Goal: Information Seeking & Learning: Learn about a topic

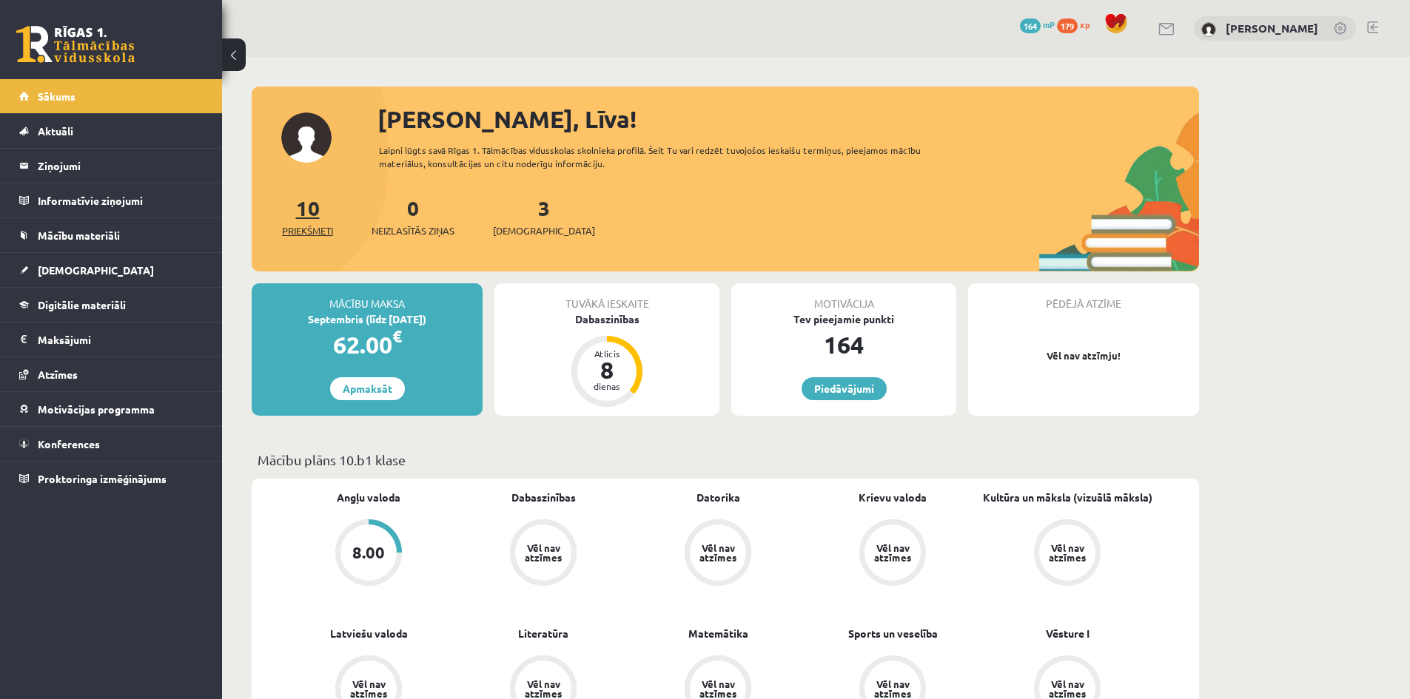
scroll to position [148, 0]
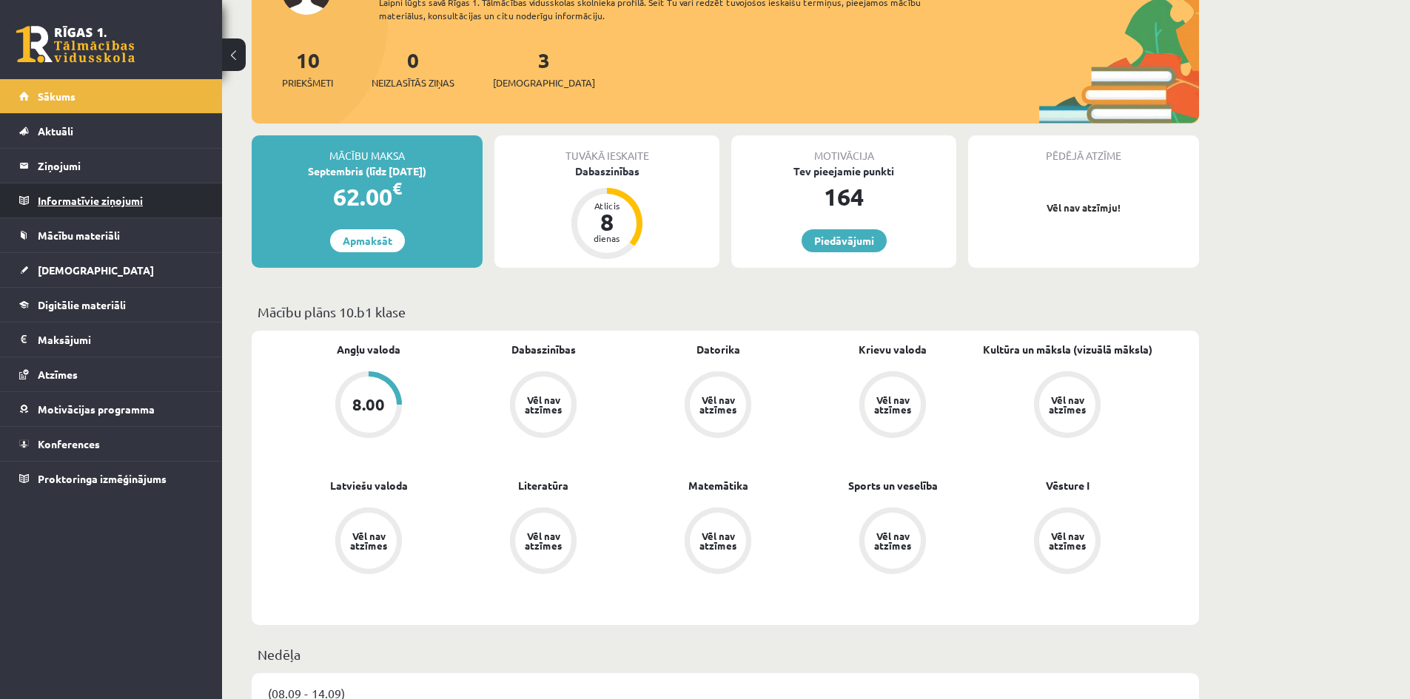
click at [122, 209] on legend "Informatīvie ziņojumi 0" at bounding box center [121, 201] width 166 height 34
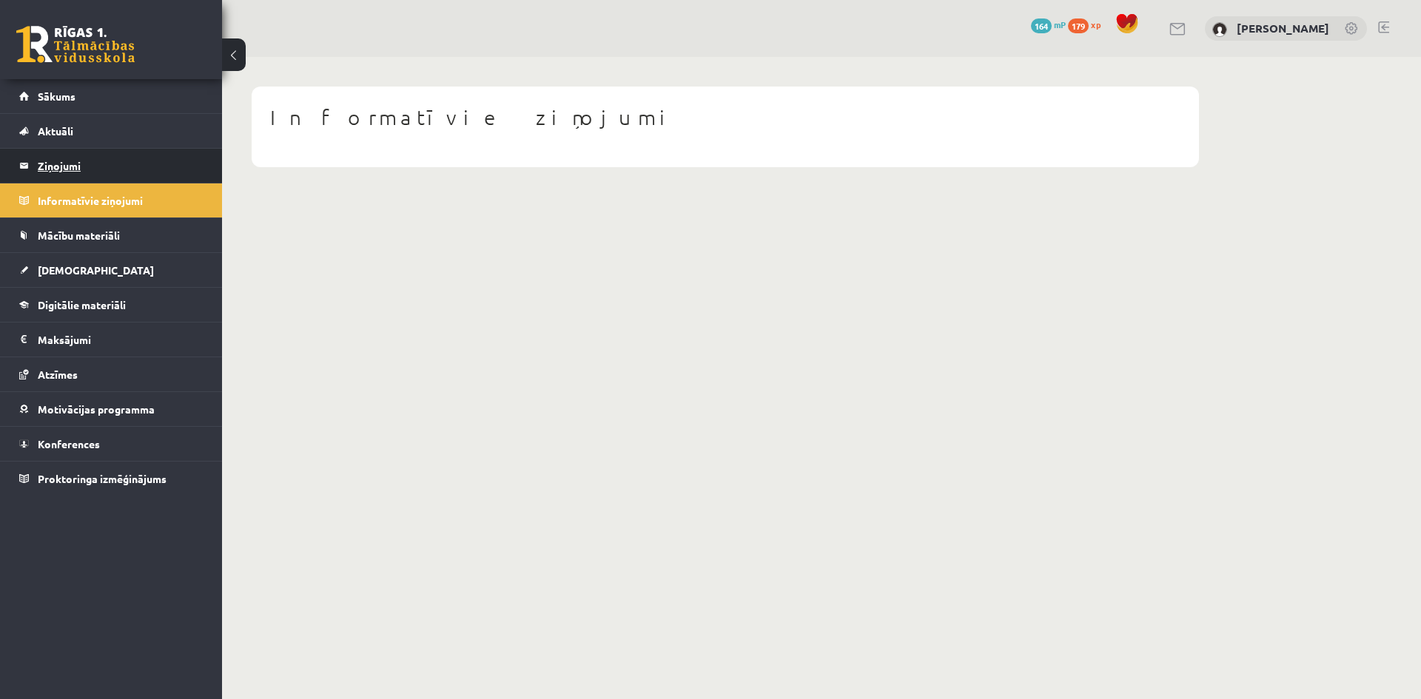
click at [52, 173] on legend "Ziņojumi 0" at bounding box center [121, 166] width 166 height 34
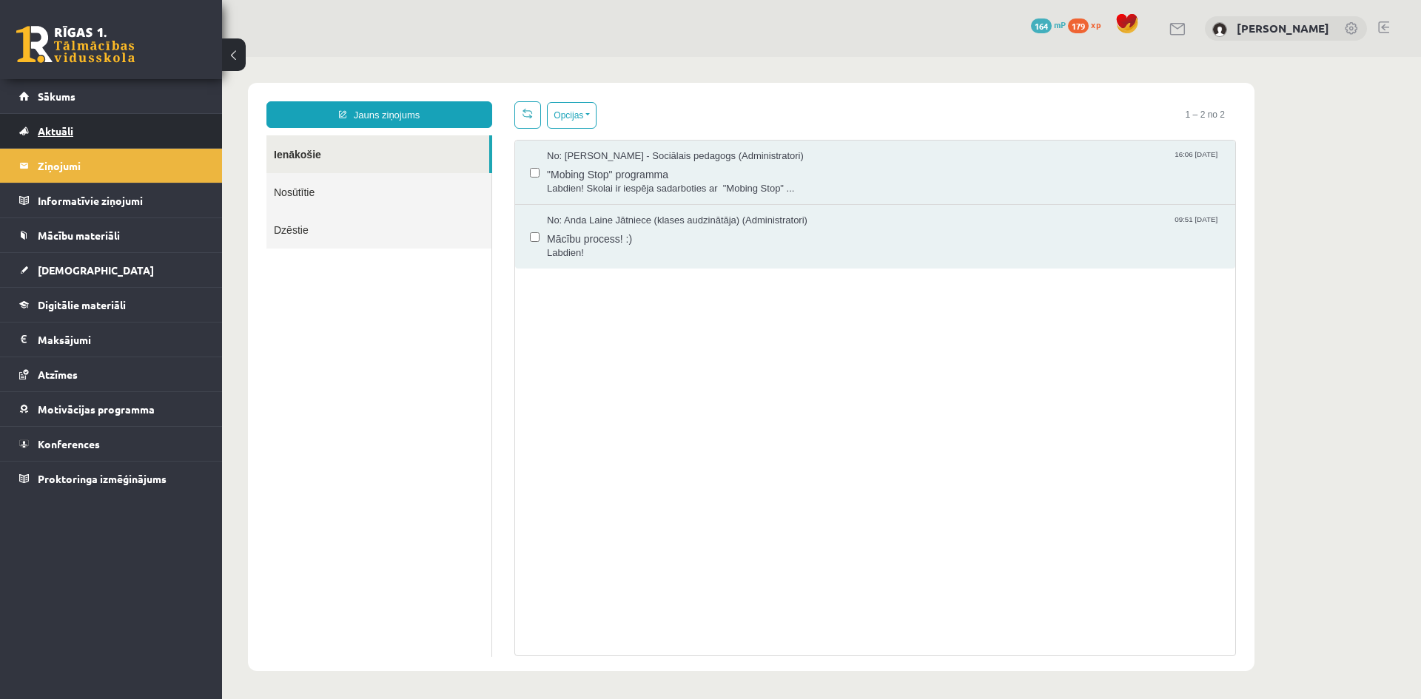
click at [50, 124] on link "Aktuāli" at bounding box center [111, 131] width 184 height 34
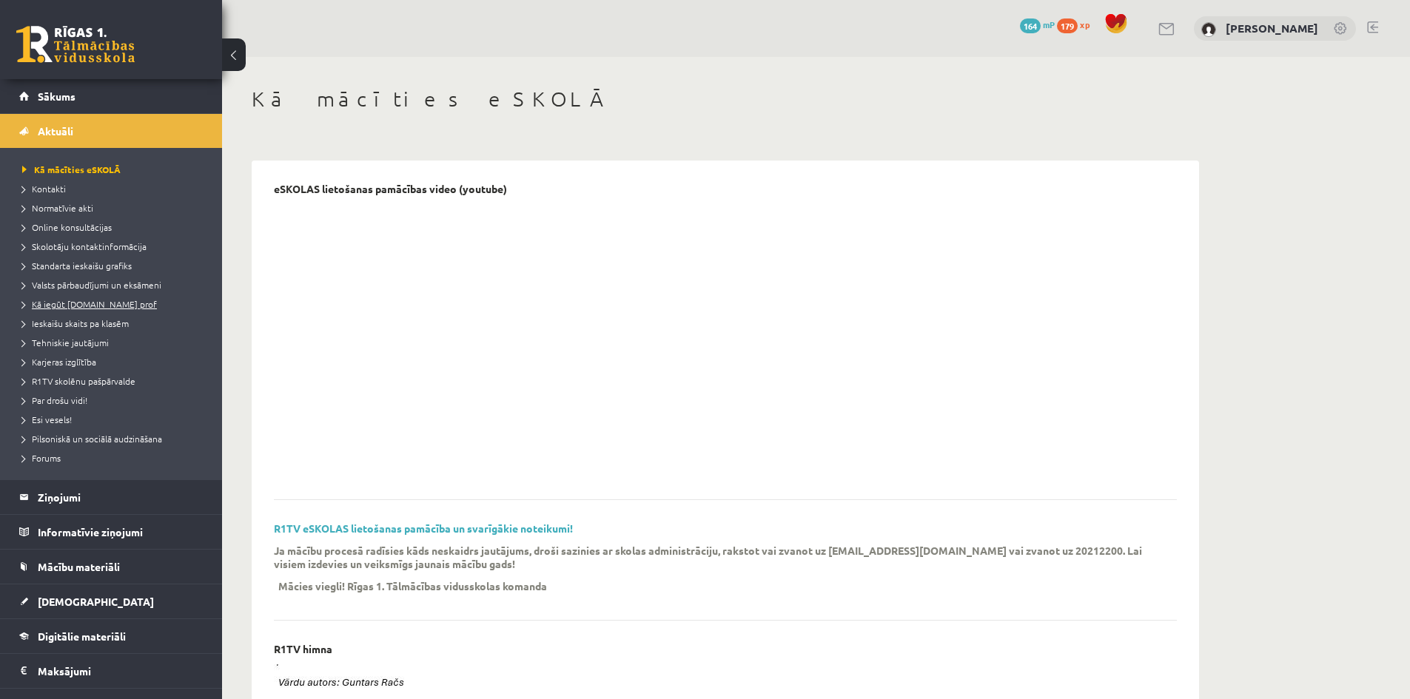
click at [81, 306] on span "Kā iegūt [DOMAIN_NAME] prof" at bounding box center [89, 304] width 135 height 12
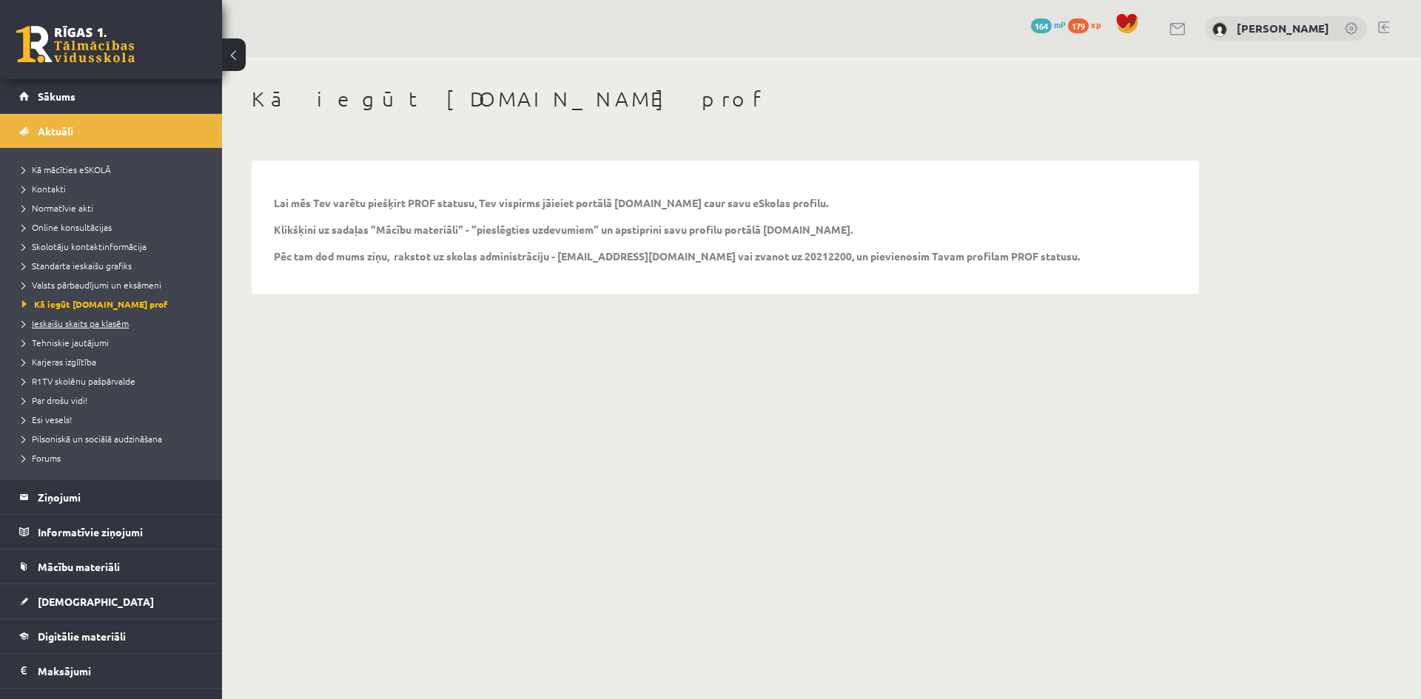
click at [77, 317] on link "Ieskaišu skaits pa klasēm" at bounding box center [114, 323] width 185 height 13
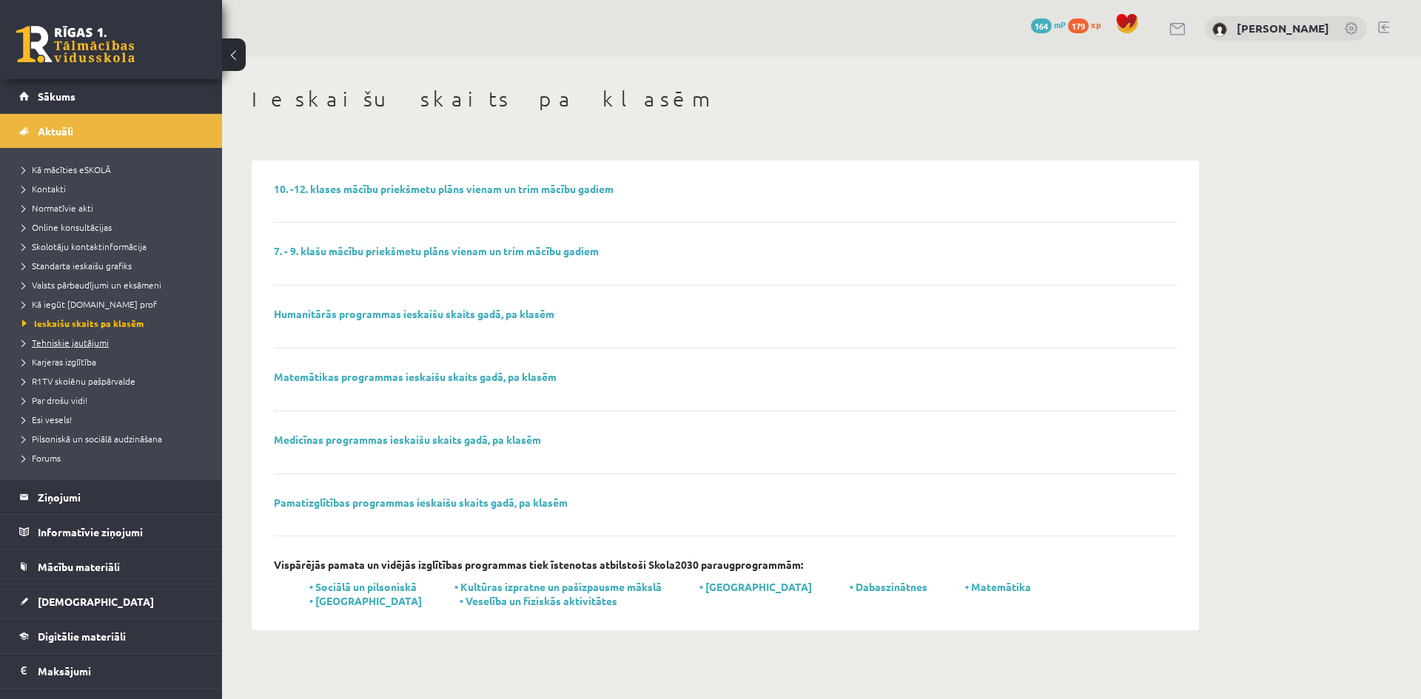
click at [99, 344] on span "Tehniskie jautājumi" at bounding box center [65, 343] width 87 height 12
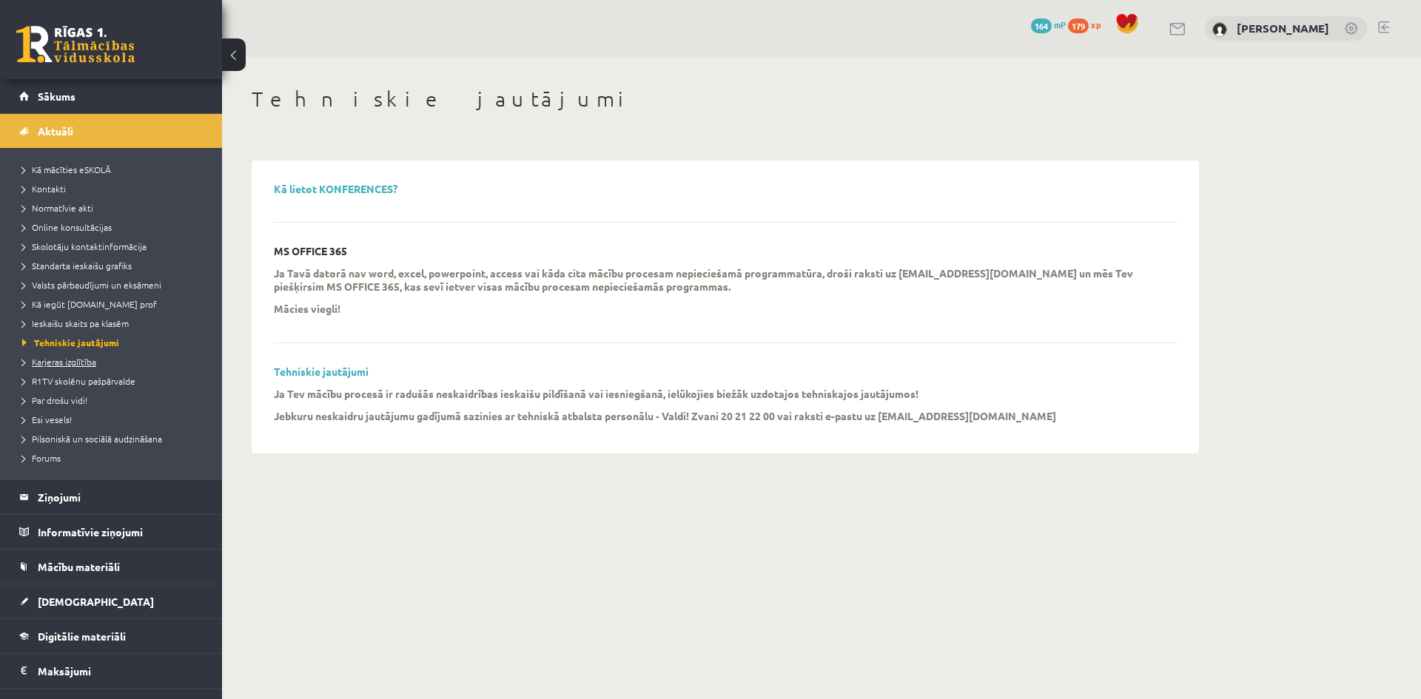
click at [61, 360] on span "Karjeras izglītība" at bounding box center [59, 362] width 74 height 12
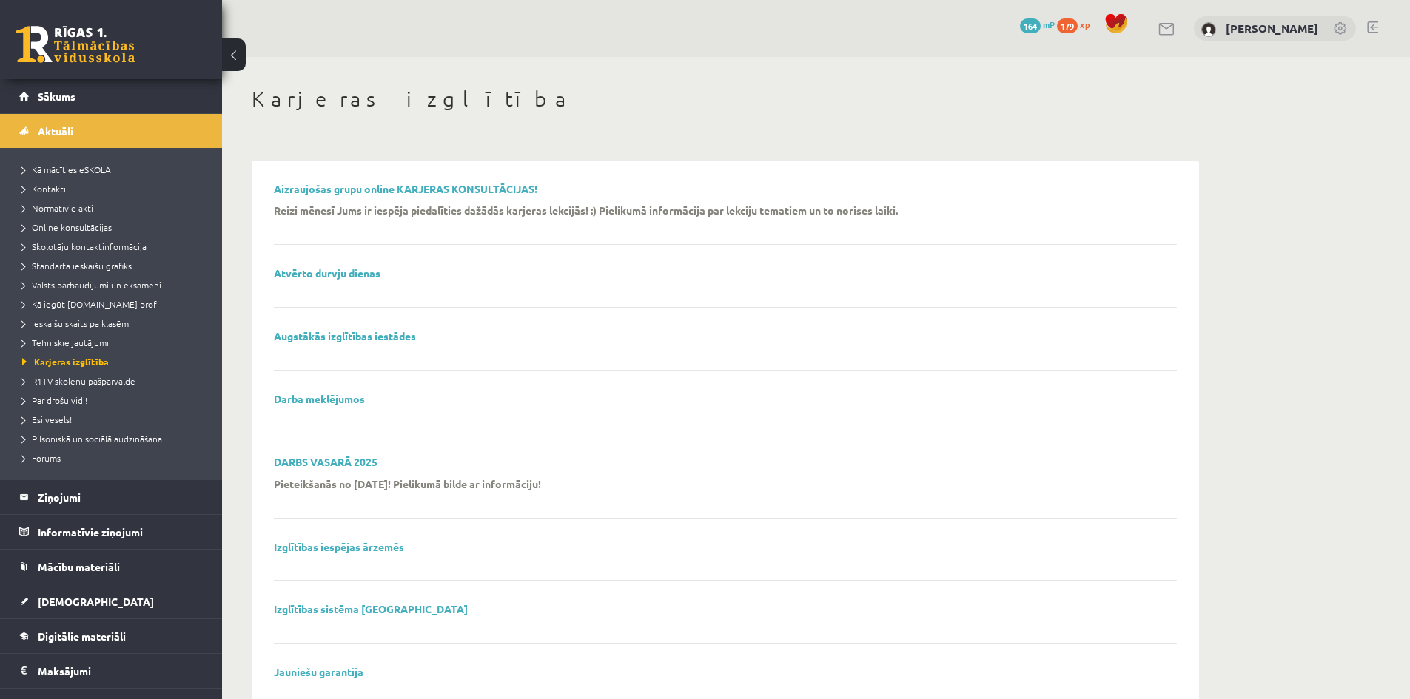
click at [69, 388] on li "R1TV skolēnu pašpārvalde" at bounding box center [114, 381] width 185 height 19
click at [71, 383] on span "R1TV skolēnu pašpārvalde" at bounding box center [85, 381] width 126 height 12
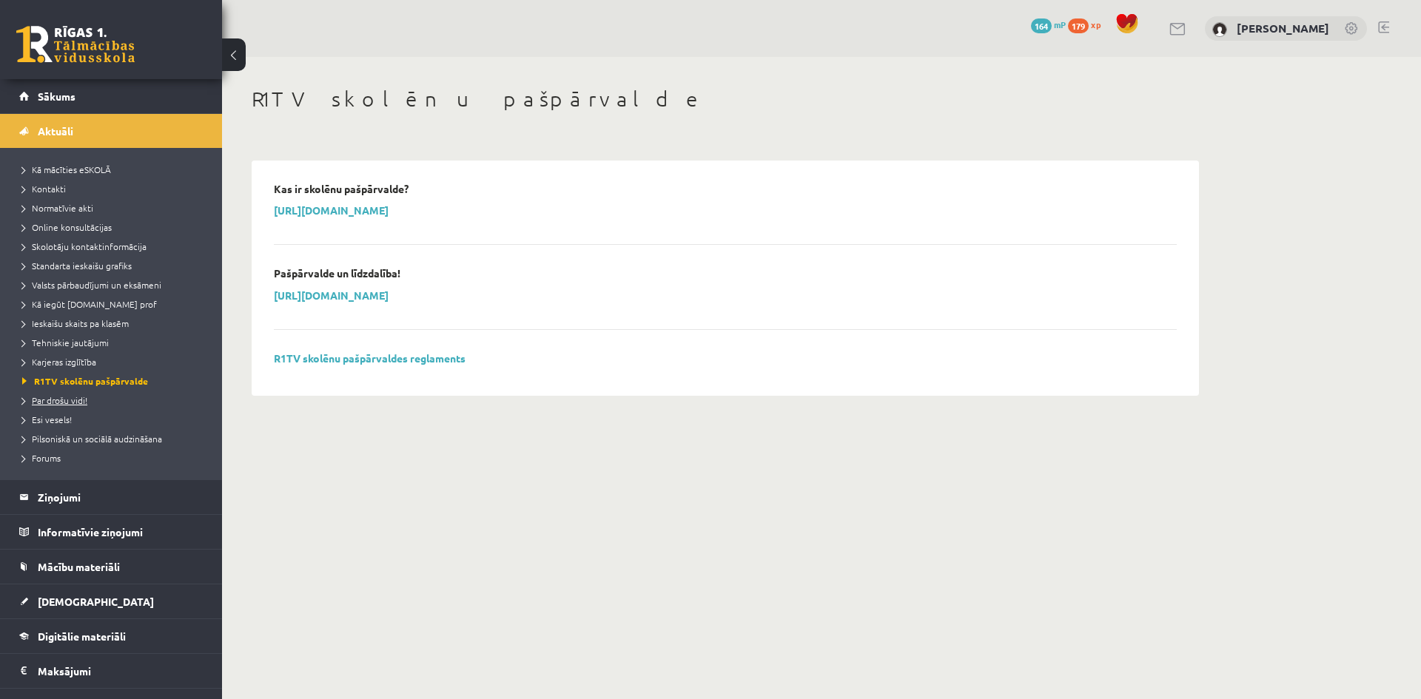
click at [61, 402] on span "Par drošu vidi!" at bounding box center [54, 400] width 65 height 12
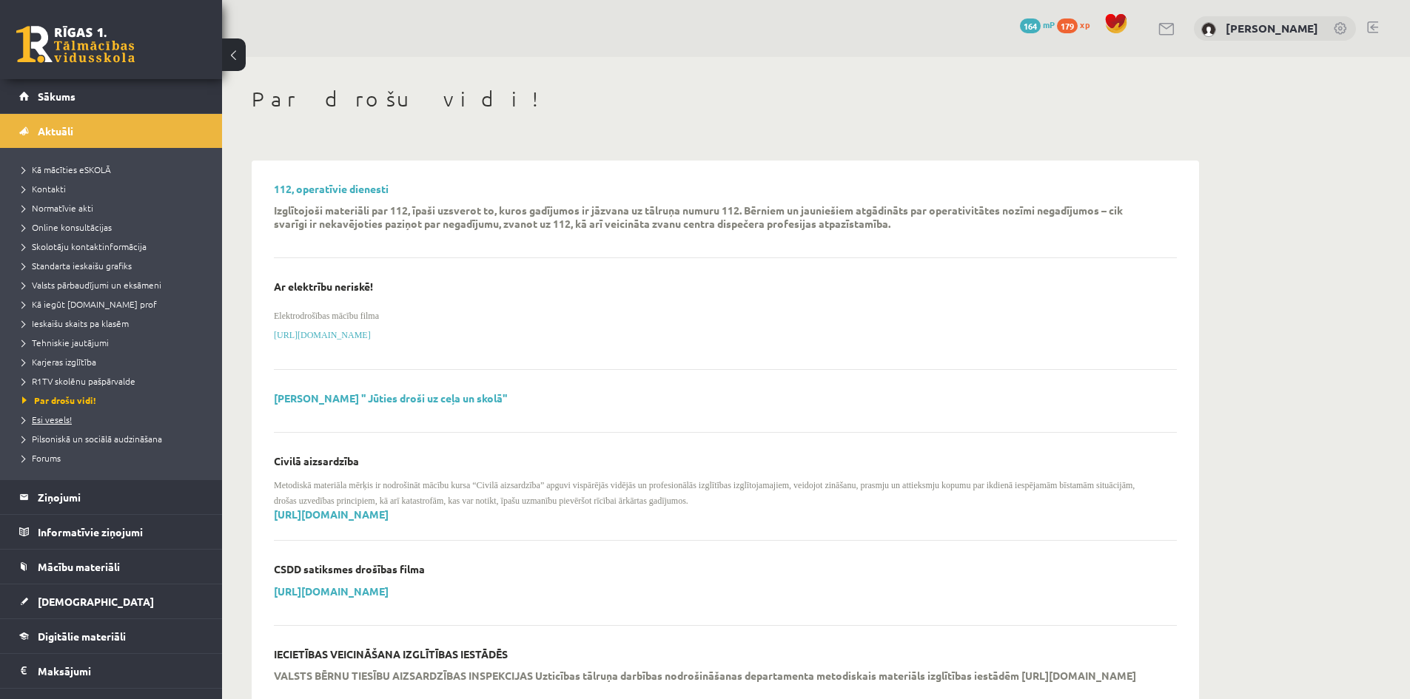
click at [56, 417] on span "Esi vesels!" at bounding box center [47, 420] width 50 height 12
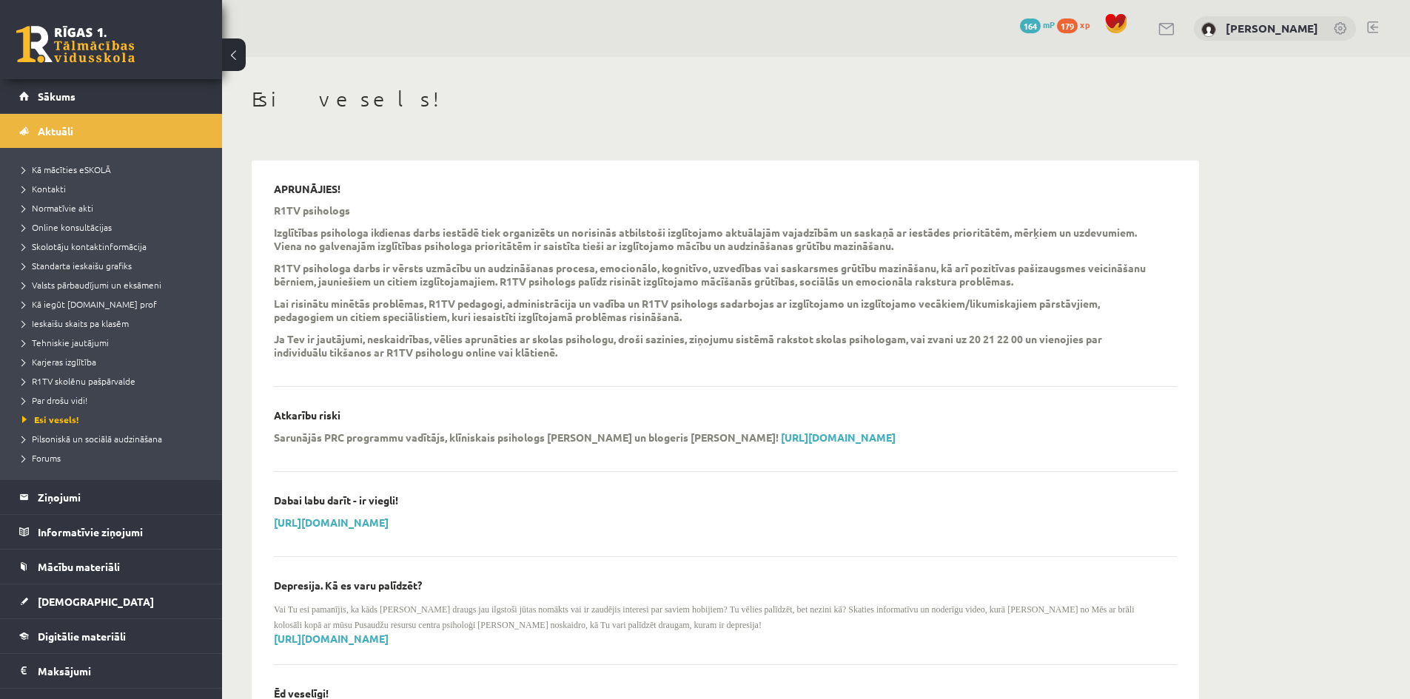
click at [46, 447] on li "Pilsoniskā un sociālā audzināšana" at bounding box center [114, 438] width 185 height 19
click at [53, 443] on span "Pilsoniskā un sociālā audzināšana" at bounding box center [100, 439] width 157 height 12
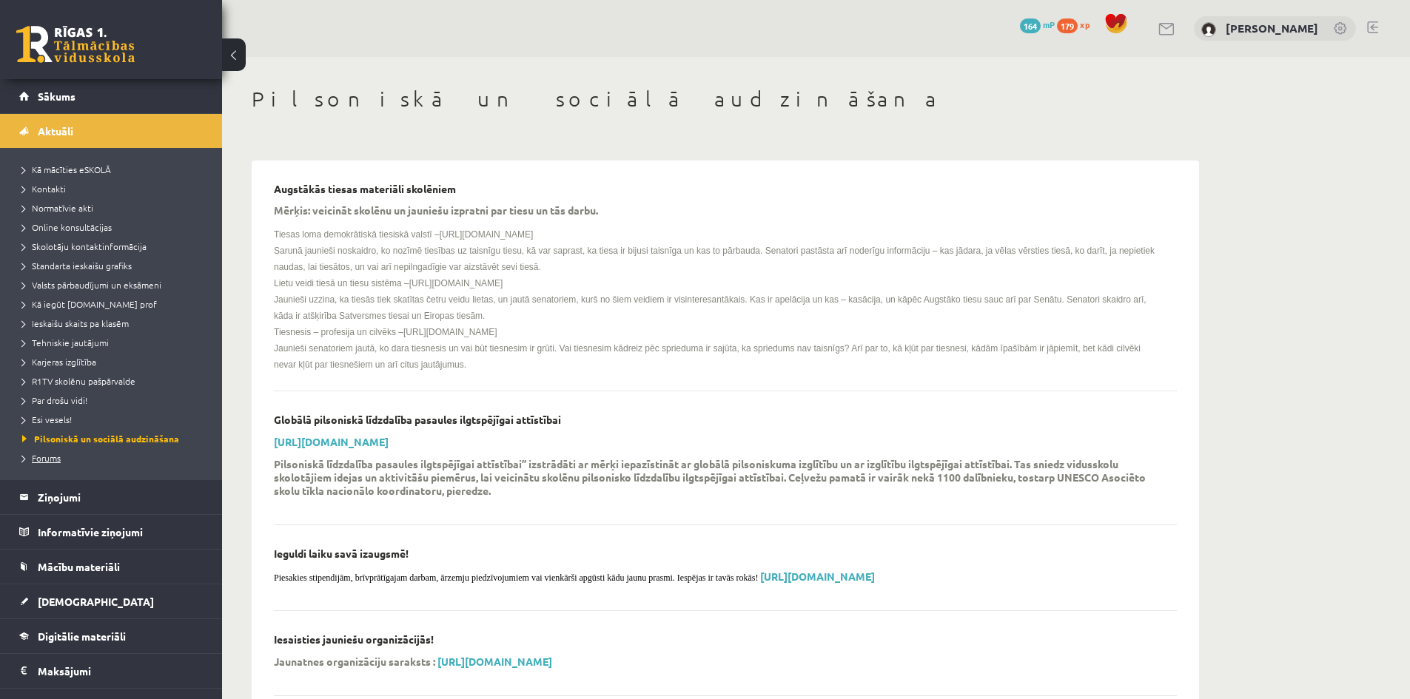
click at [52, 459] on span "Forums" at bounding box center [41, 458] width 38 height 12
click at [95, 167] on span "Kā mācīties eSKOLĀ" at bounding box center [66, 170] width 89 height 12
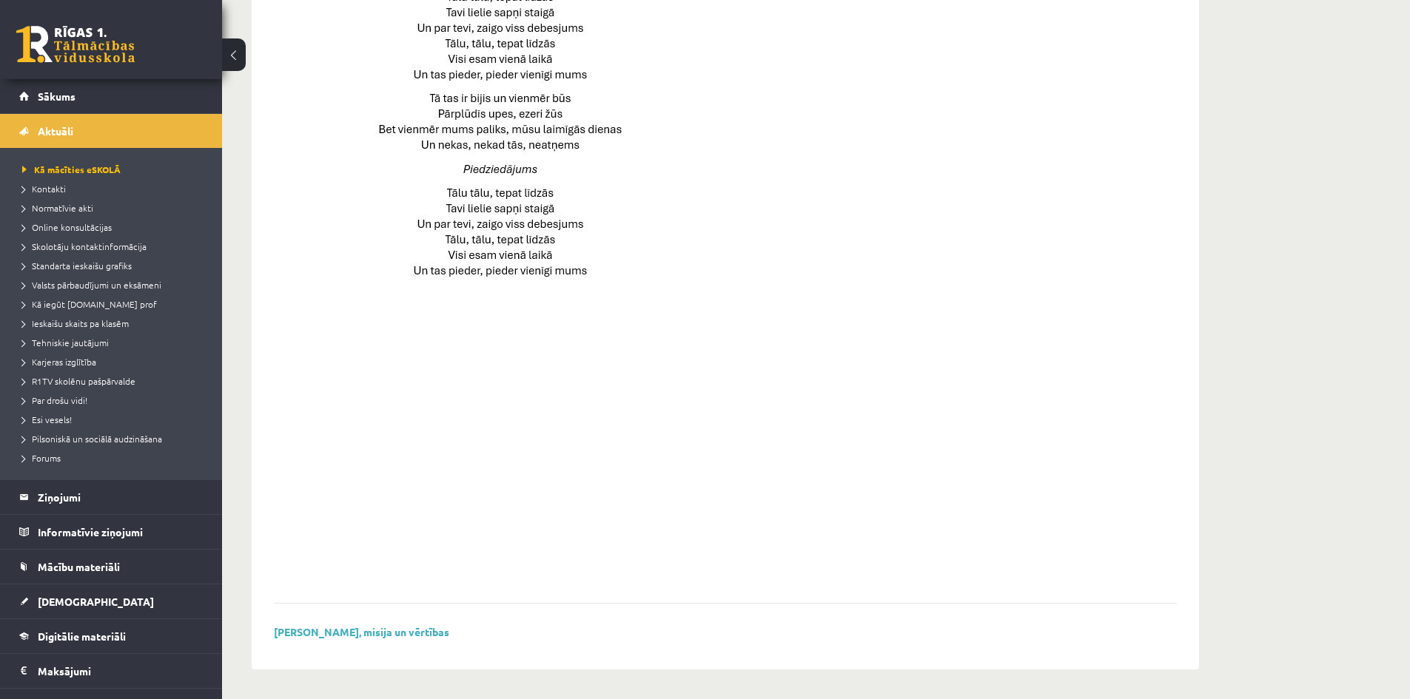
scroll to position [913, 0]
click at [47, 187] on span "Kontakti" at bounding box center [44, 189] width 44 height 12
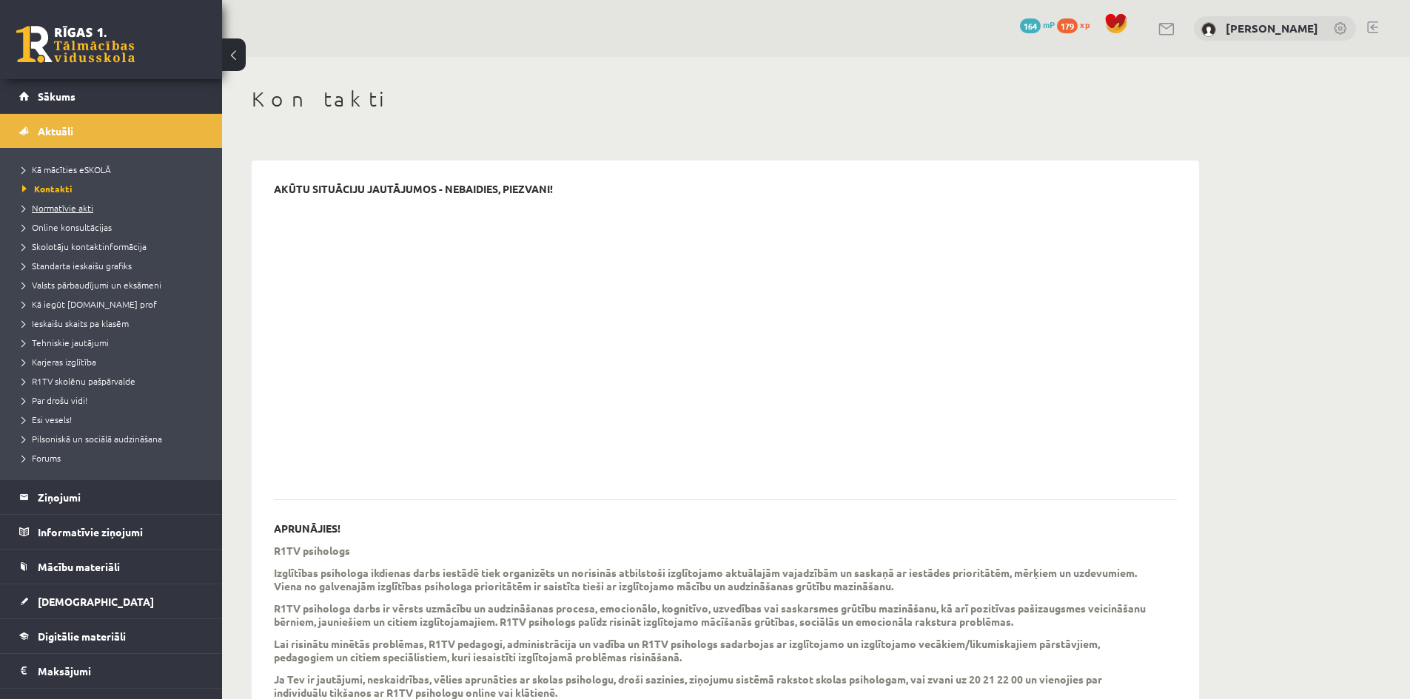
click at [56, 214] on link "Normatīvie akti" at bounding box center [114, 207] width 185 height 13
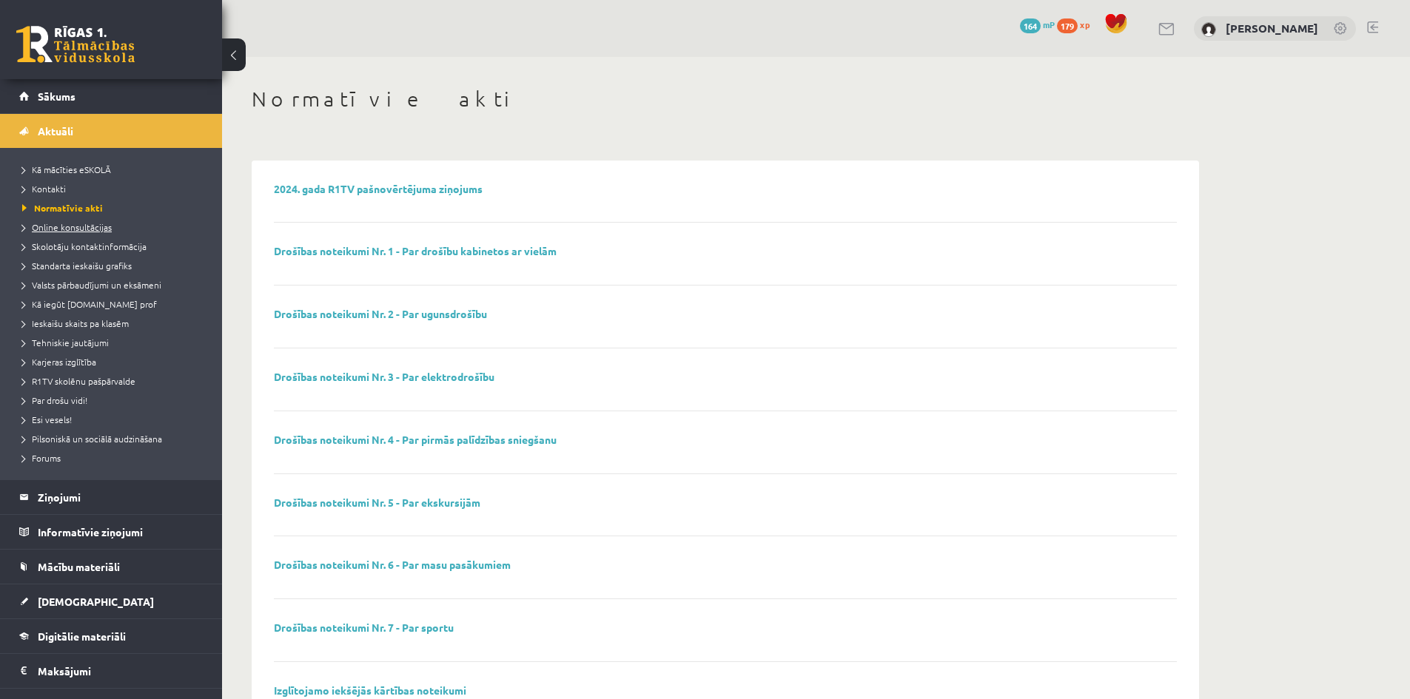
click at [68, 229] on span "Online konsultācijas" at bounding box center [67, 227] width 90 height 12
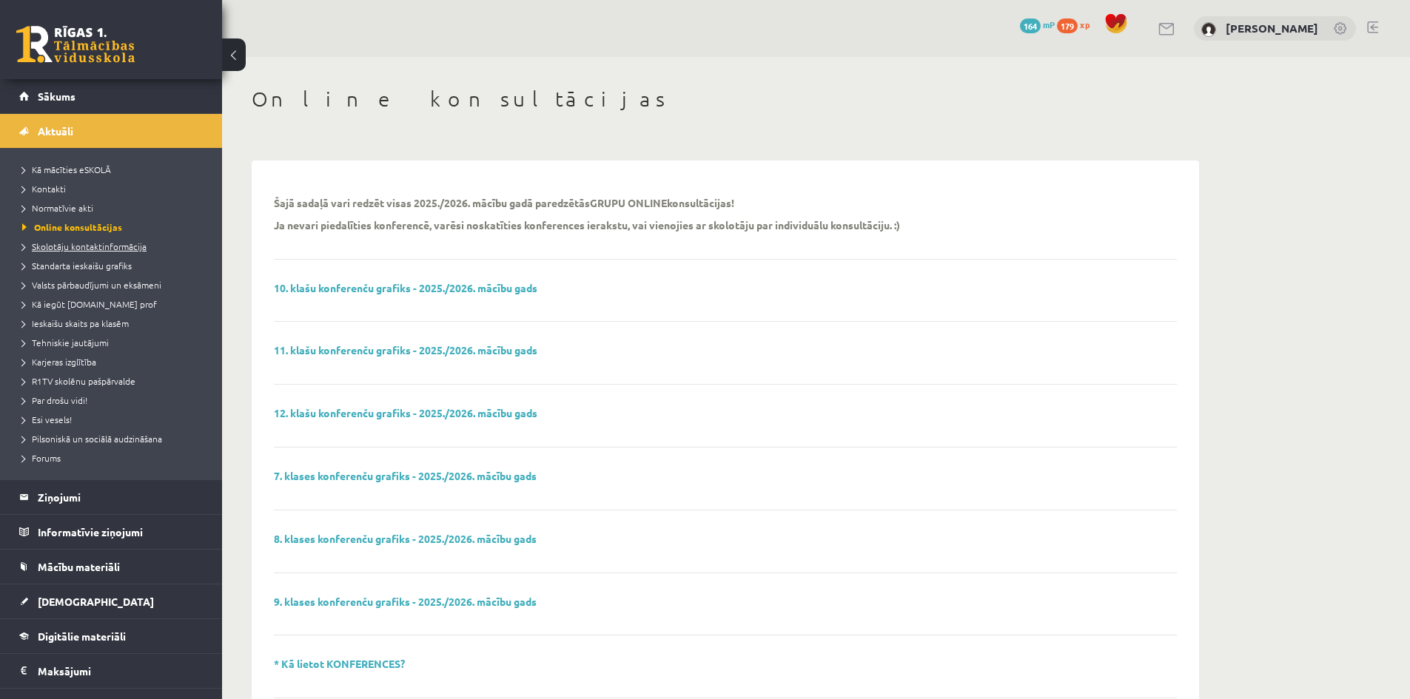
click at [73, 248] on span "Skolotāju kontaktinformācija" at bounding box center [84, 247] width 124 height 12
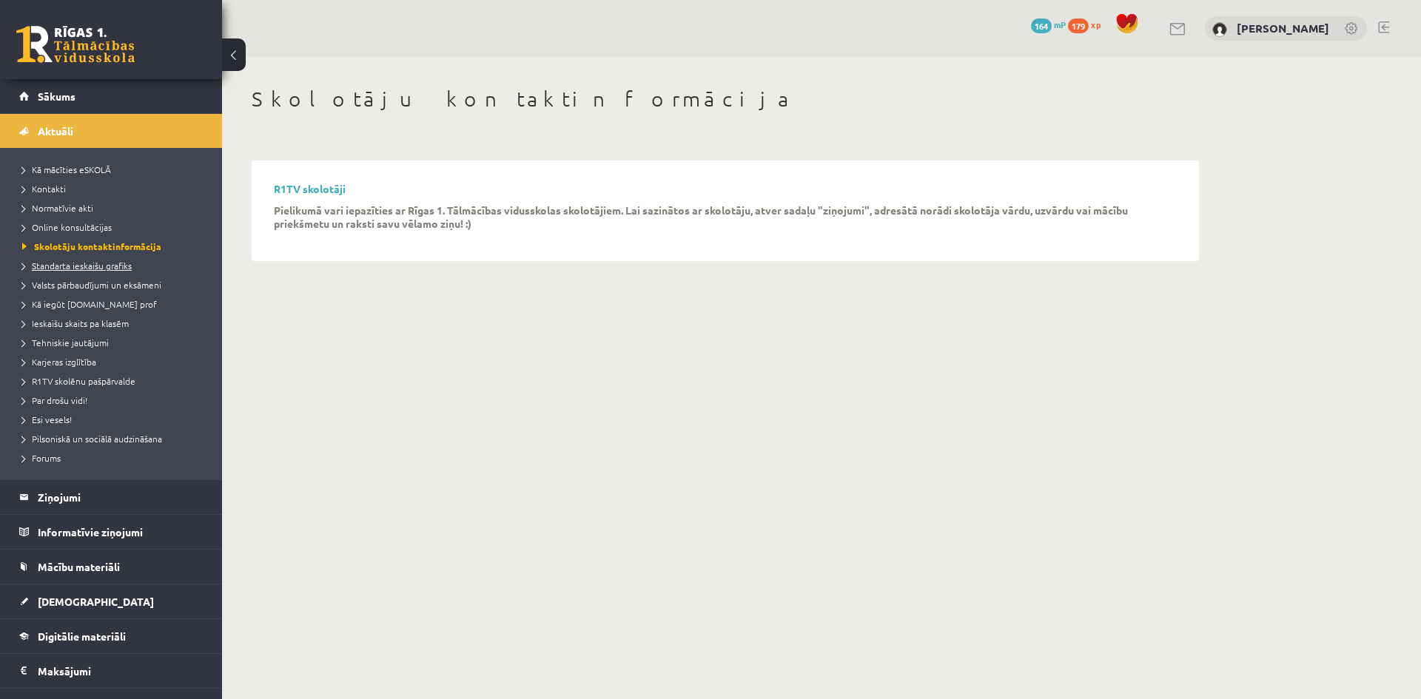
click at [77, 266] on span "Standarta ieskaišu grafiks" at bounding box center [77, 266] width 110 height 12
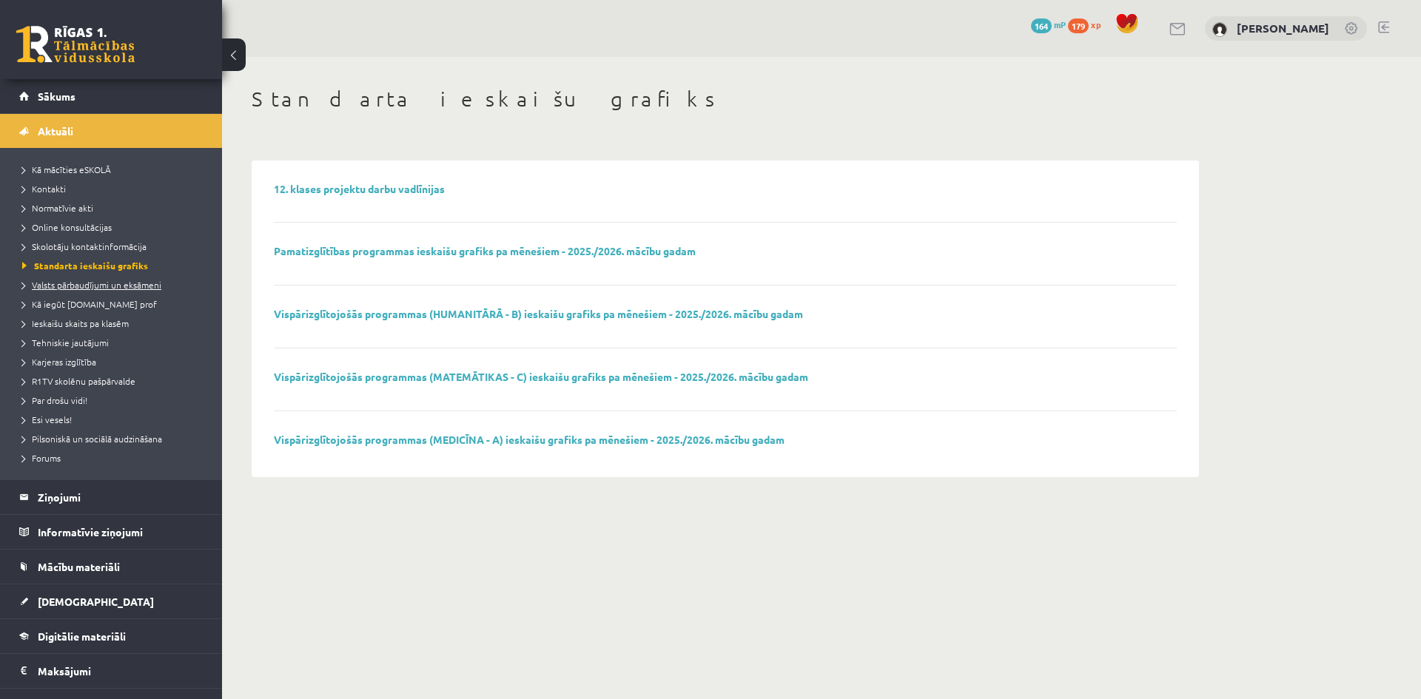
click at [77, 285] on span "Valsts pārbaudījumi un eksāmeni" at bounding box center [91, 285] width 139 height 12
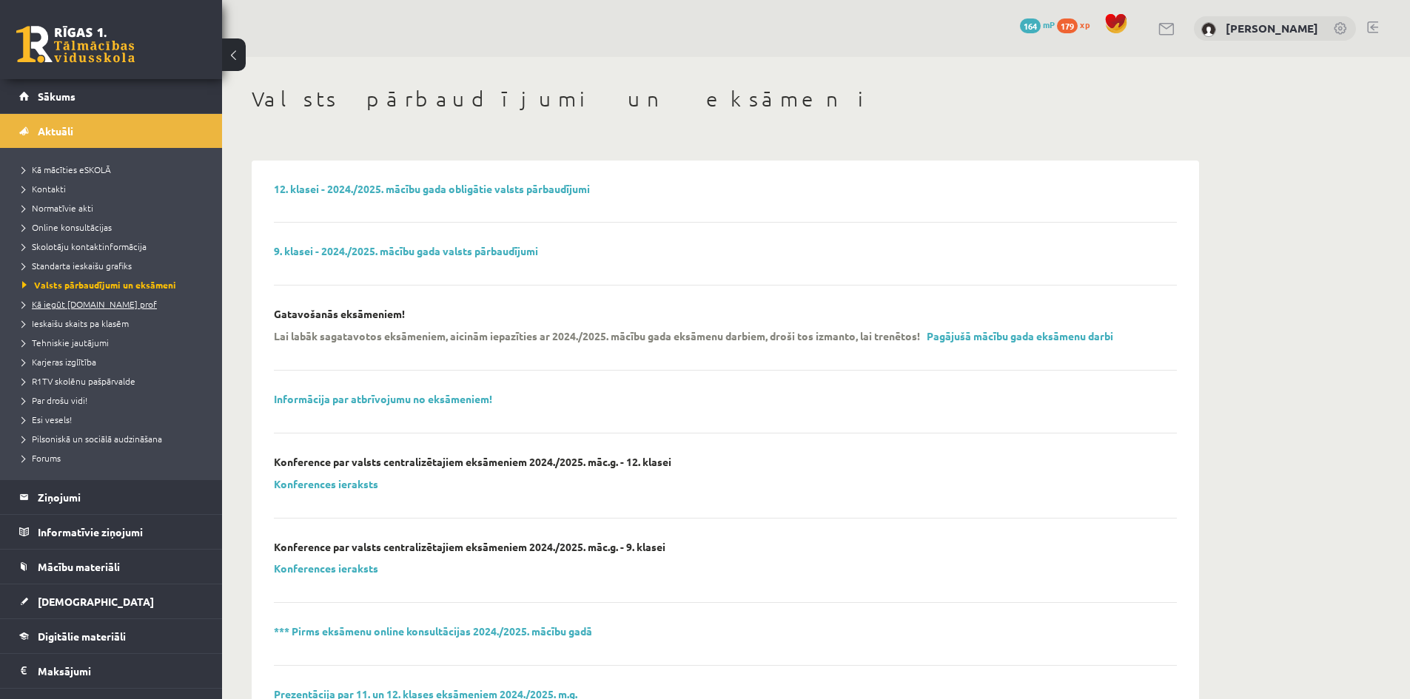
click at [71, 306] on span "Kā iegūt [DOMAIN_NAME] prof" at bounding box center [89, 304] width 135 height 12
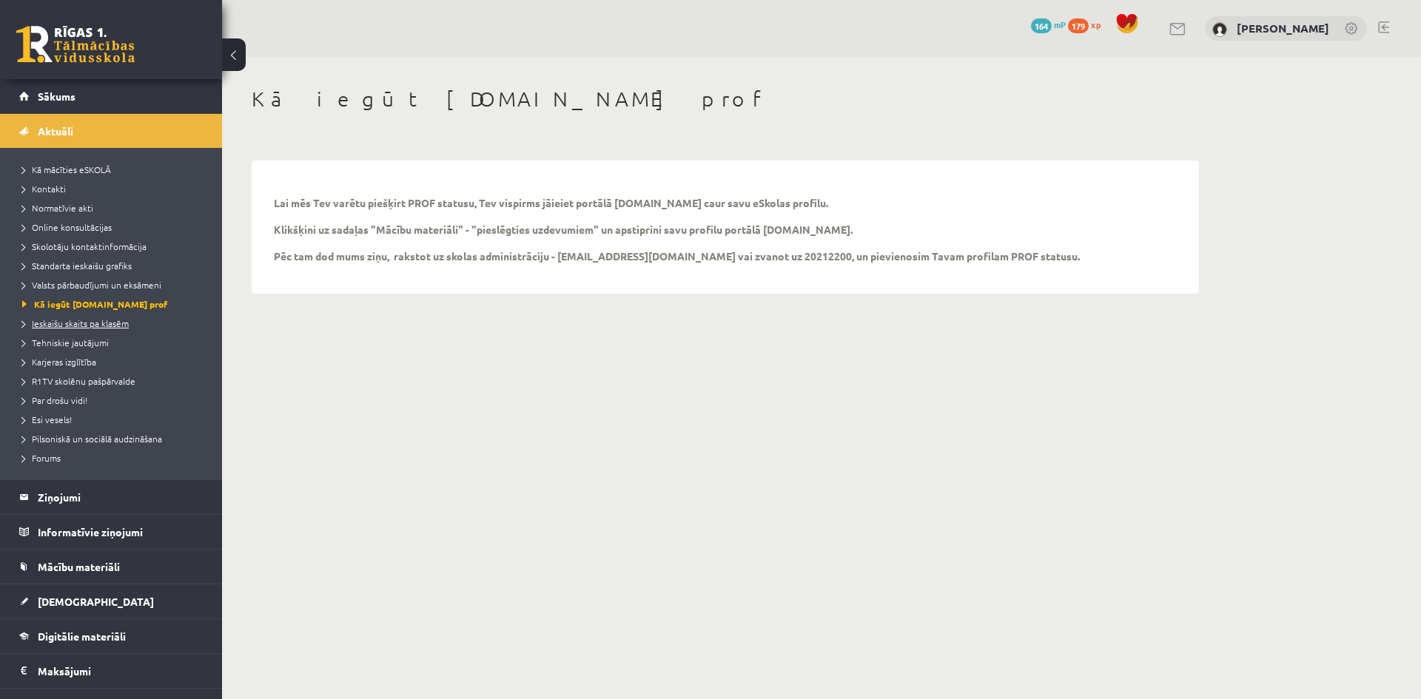
click at [85, 326] on span "Ieskaišu skaits pa klasēm" at bounding box center [75, 323] width 107 height 12
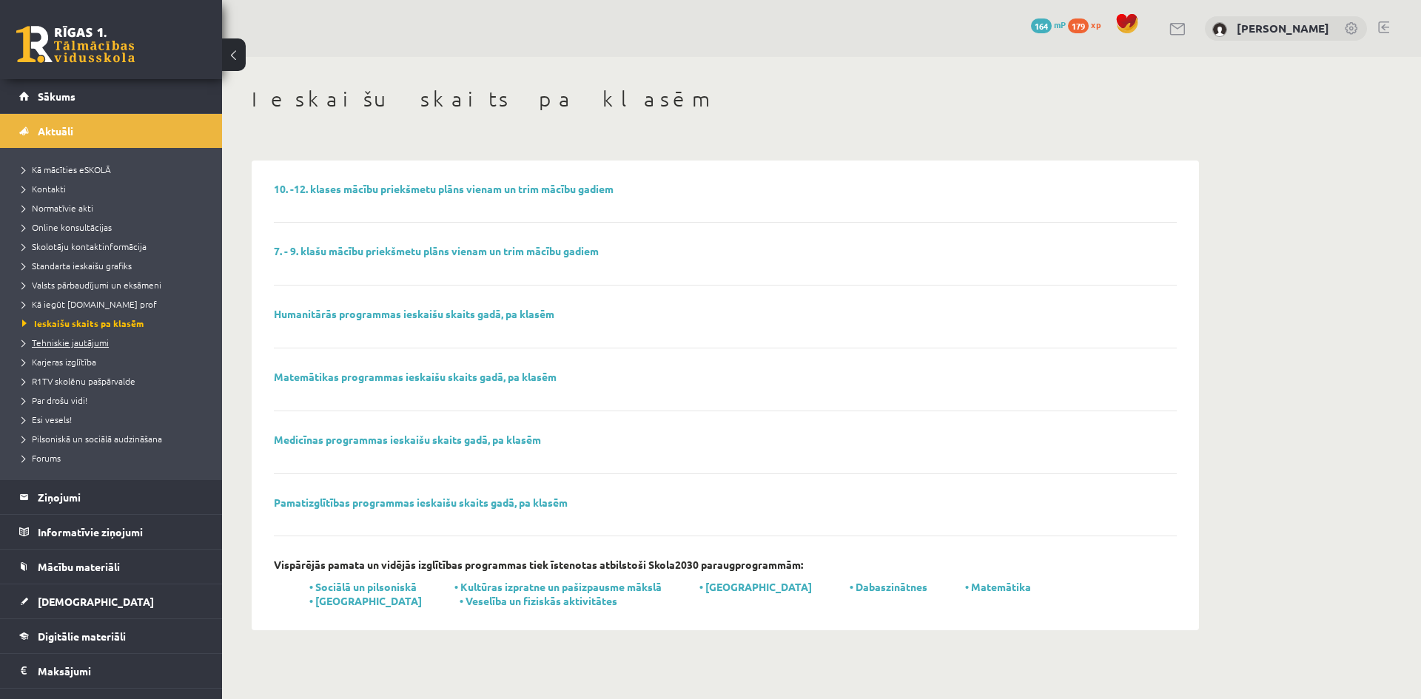
click at [86, 340] on span "Tehniskie jautājumi" at bounding box center [65, 343] width 87 height 12
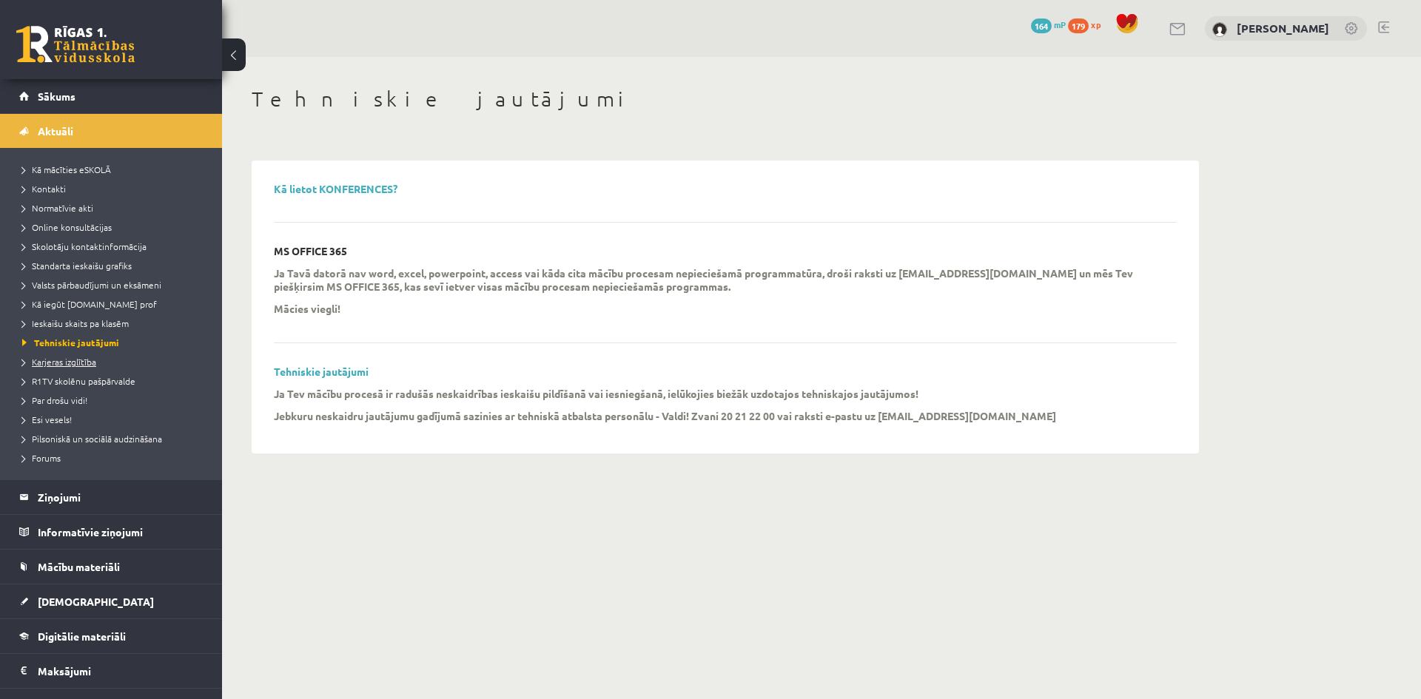
click at [75, 360] on span "Karjeras izglītība" at bounding box center [59, 362] width 74 height 12
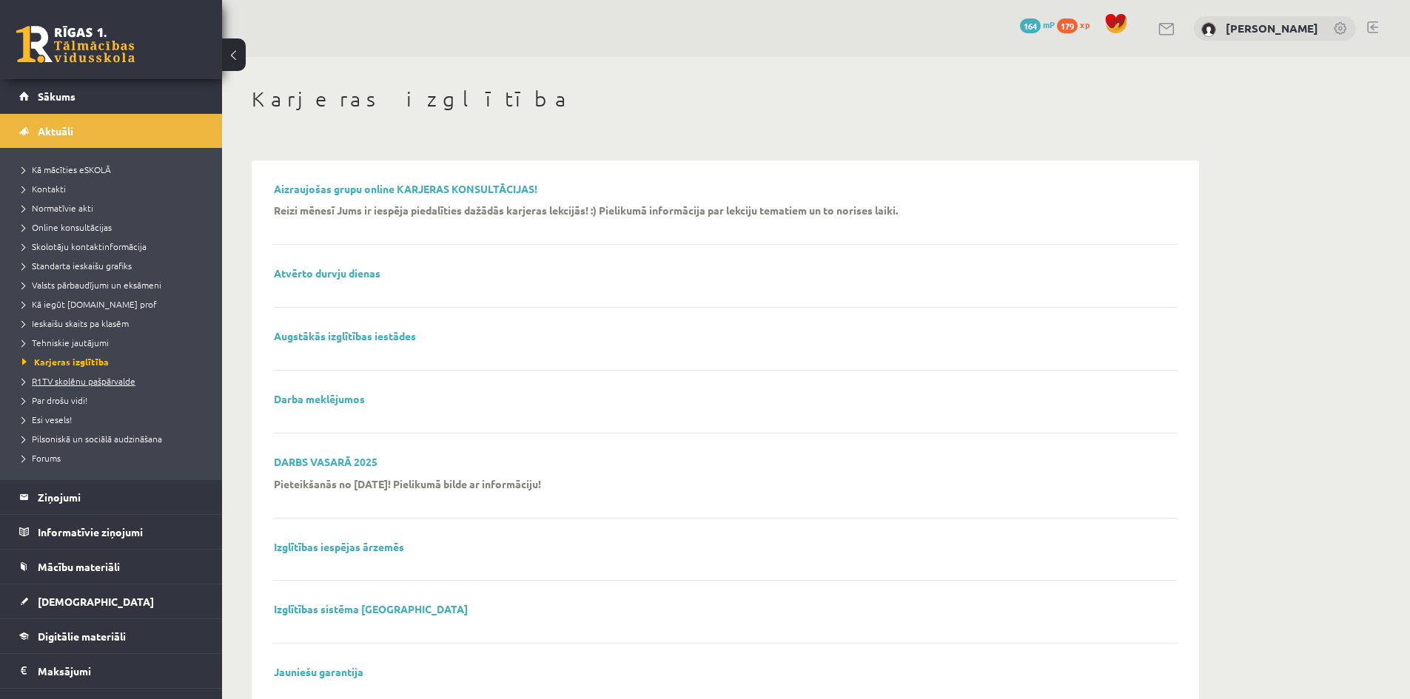
click at [67, 383] on span "R1TV skolēnu pašpārvalde" at bounding box center [78, 381] width 113 height 12
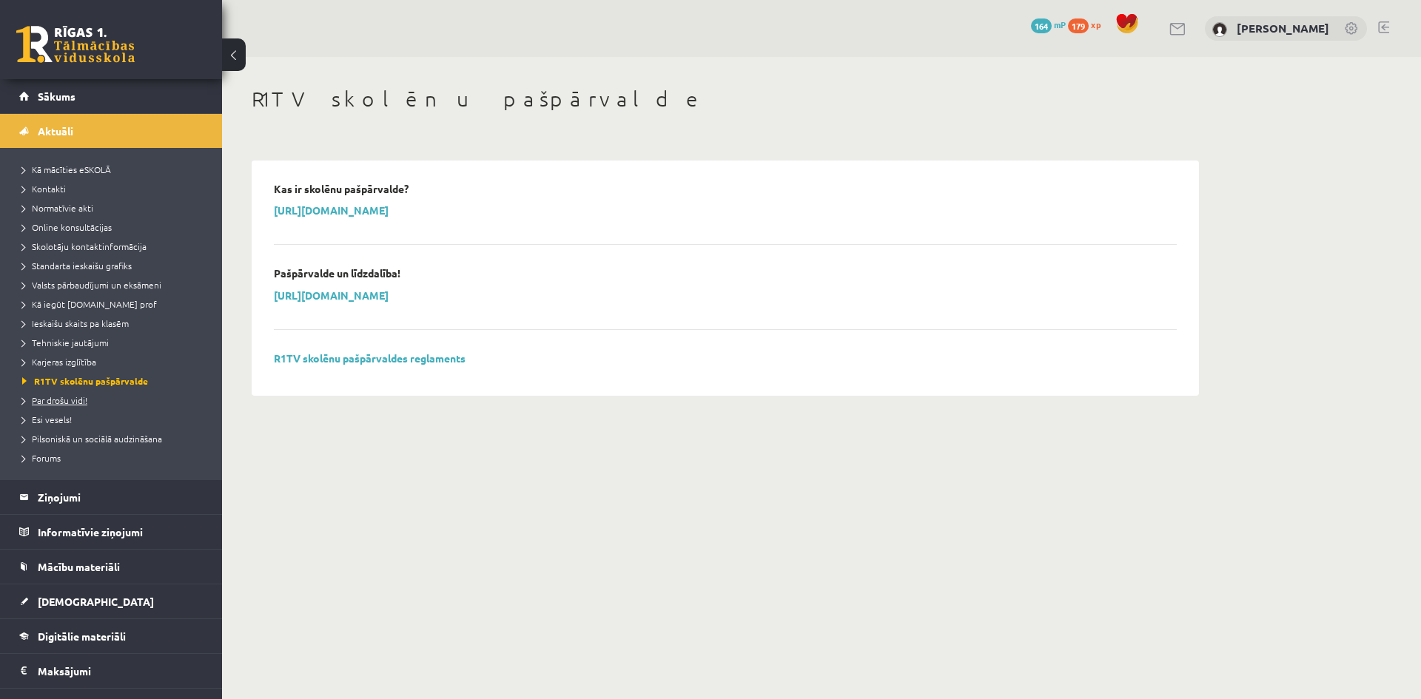
click at [61, 397] on span "Par drošu vidi!" at bounding box center [54, 400] width 65 height 12
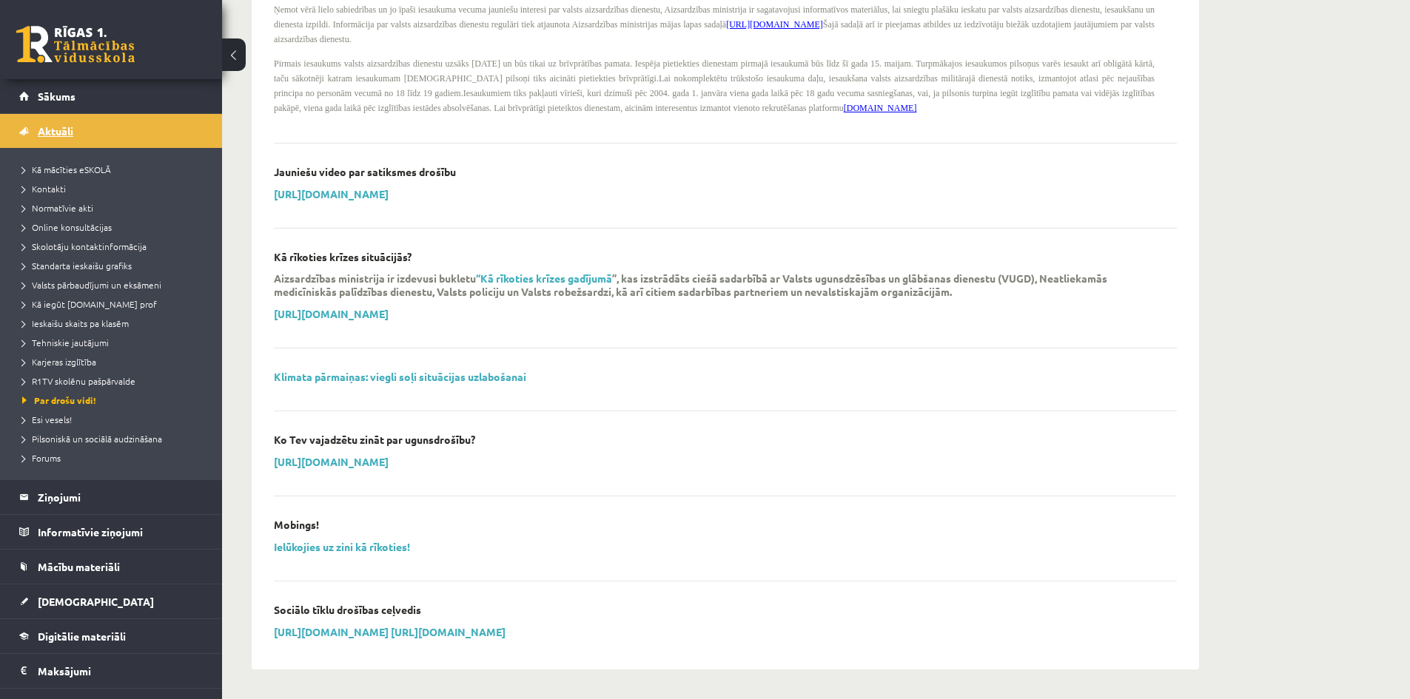
click at [54, 130] on span "Aktuāli" at bounding box center [56, 130] width 36 height 13
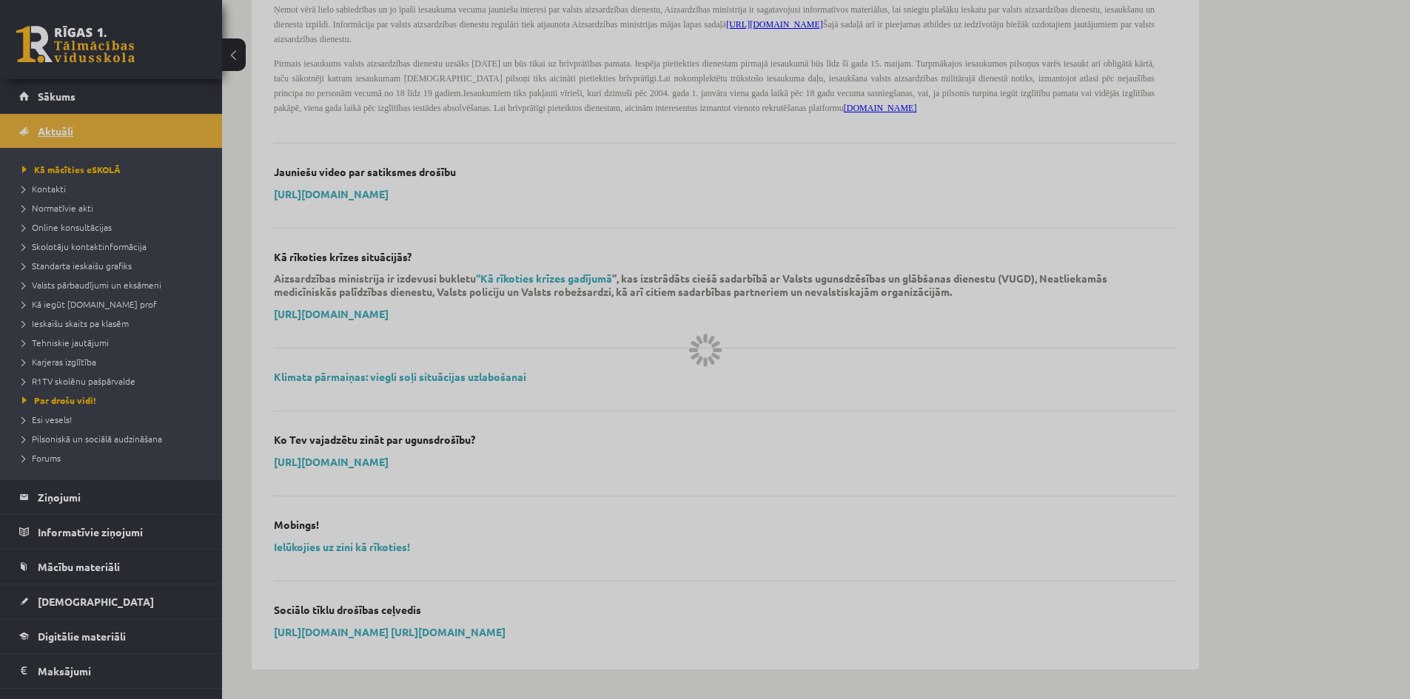
scroll to position [913, 0]
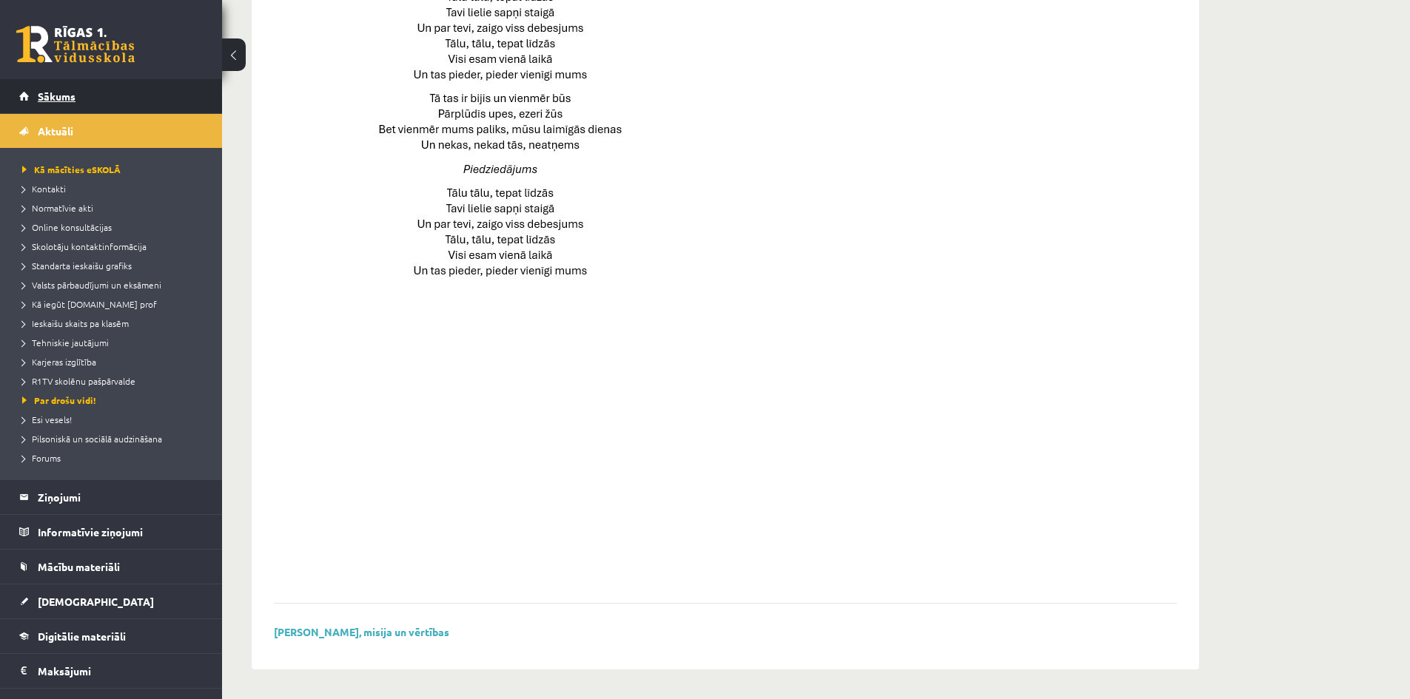
click at [52, 98] on span "Sākums" at bounding box center [57, 96] width 38 height 13
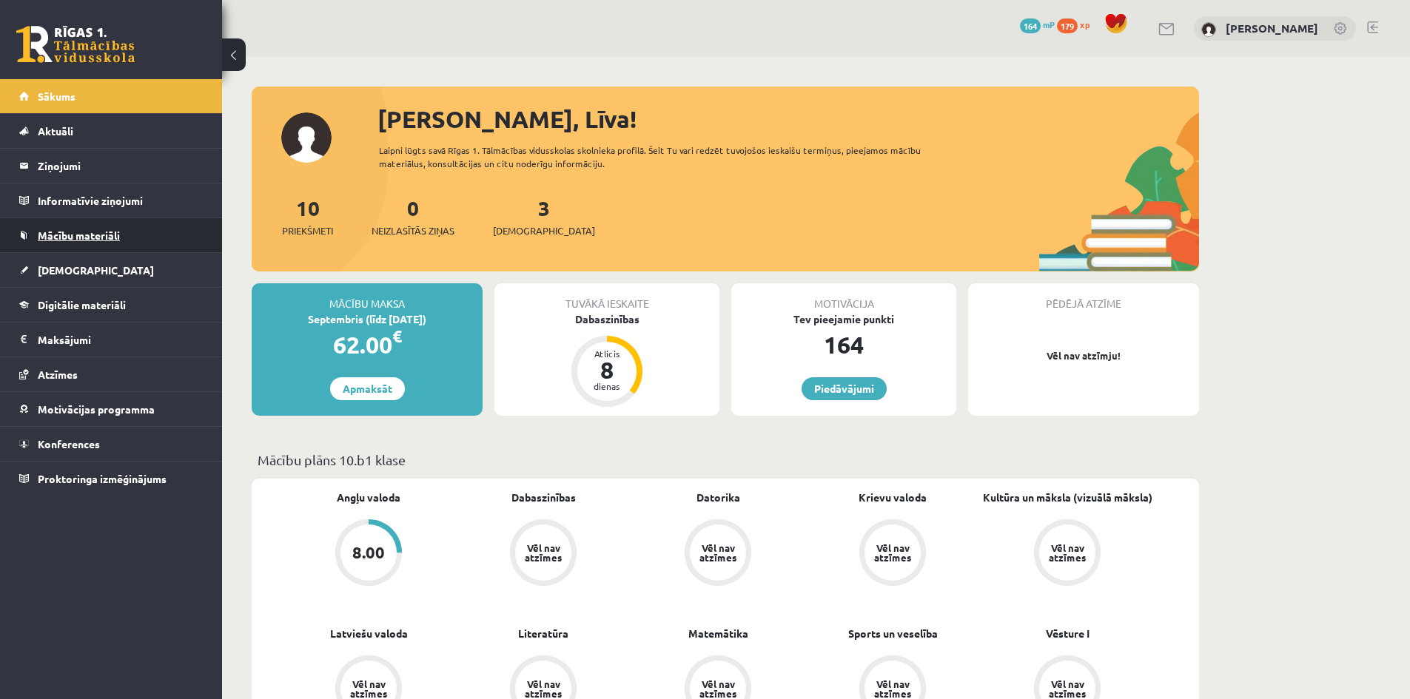
click at [109, 239] on span "Mācību materiāli" at bounding box center [79, 235] width 82 height 13
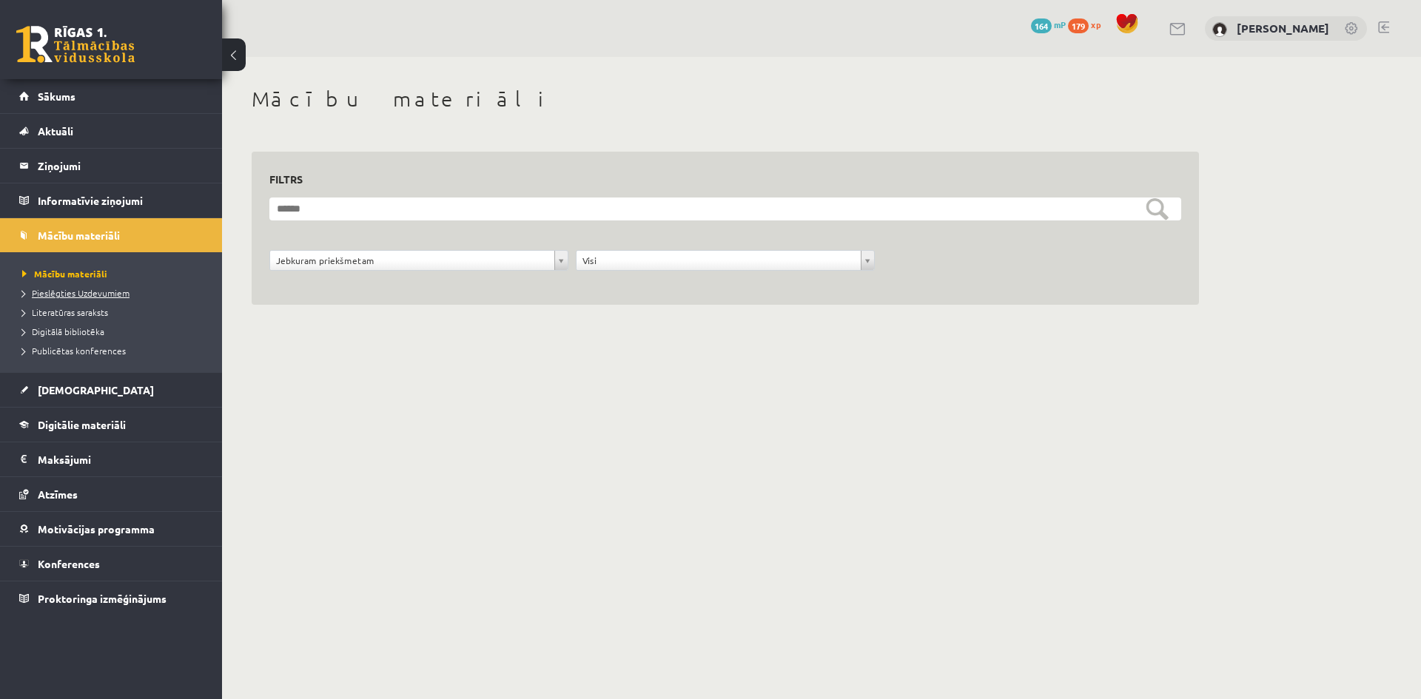
click at [104, 295] on span "Pieslēgties Uzdevumiem" at bounding box center [75, 293] width 107 height 12
click at [92, 292] on span "Pieslēgties Uzdevumiem" at bounding box center [81, 293] width 118 height 12
click at [66, 129] on span "Aktuāli" at bounding box center [56, 130] width 36 height 13
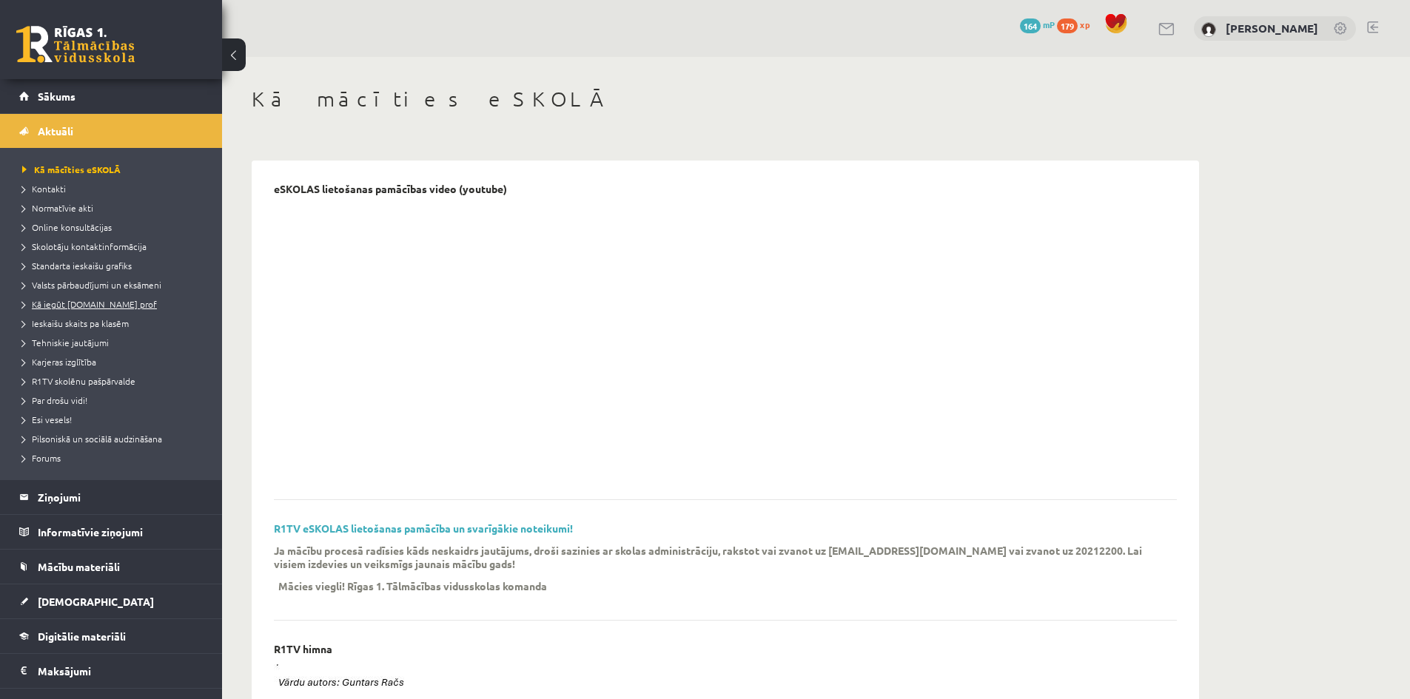
click at [110, 305] on span "Kā iegūt [DOMAIN_NAME] prof" at bounding box center [89, 304] width 135 height 12
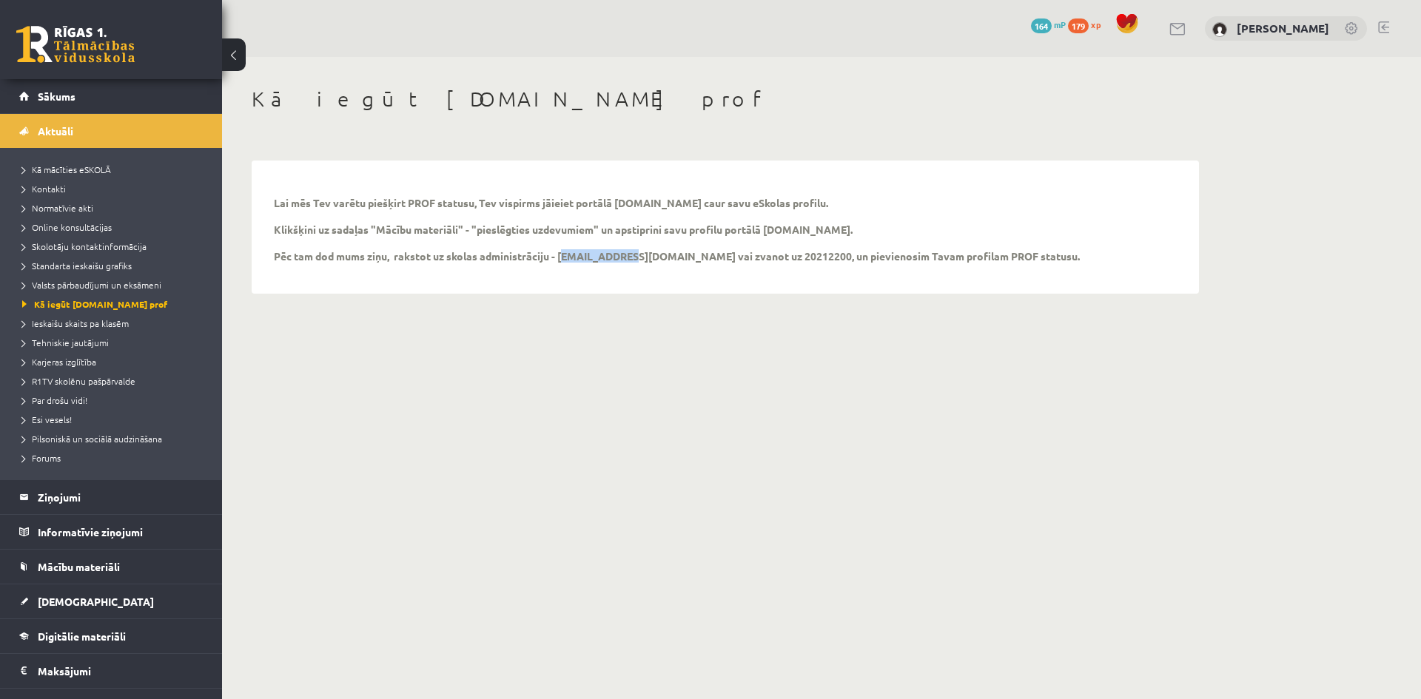
drag, startPoint x: 622, startPoint y: 261, endPoint x: 561, endPoint y: 259, distance: 61.5
click at [561, 259] on p "Lai mēs Tev varētu piešķirt PROF statusu, Tev vispirms jāieiet portālā uzdevumi…" at bounding box center [677, 229] width 806 height 67
click at [630, 317] on div "Kā iegūt Uzdevumi.lv prof Lai mēs Tev varētu piešķirt PROF statusu, Tev vispirm…" at bounding box center [725, 190] width 1007 height 266
drag, startPoint x: 622, startPoint y: 259, endPoint x: 562, endPoint y: 258, distance: 60.0
click at [562, 258] on p "Lai mēs Tev varētu piešķirt PROF statusu, Tev vispirms jāieiet portālā uzdevumi…" at bounding box center [677, 229] width 806 height 67
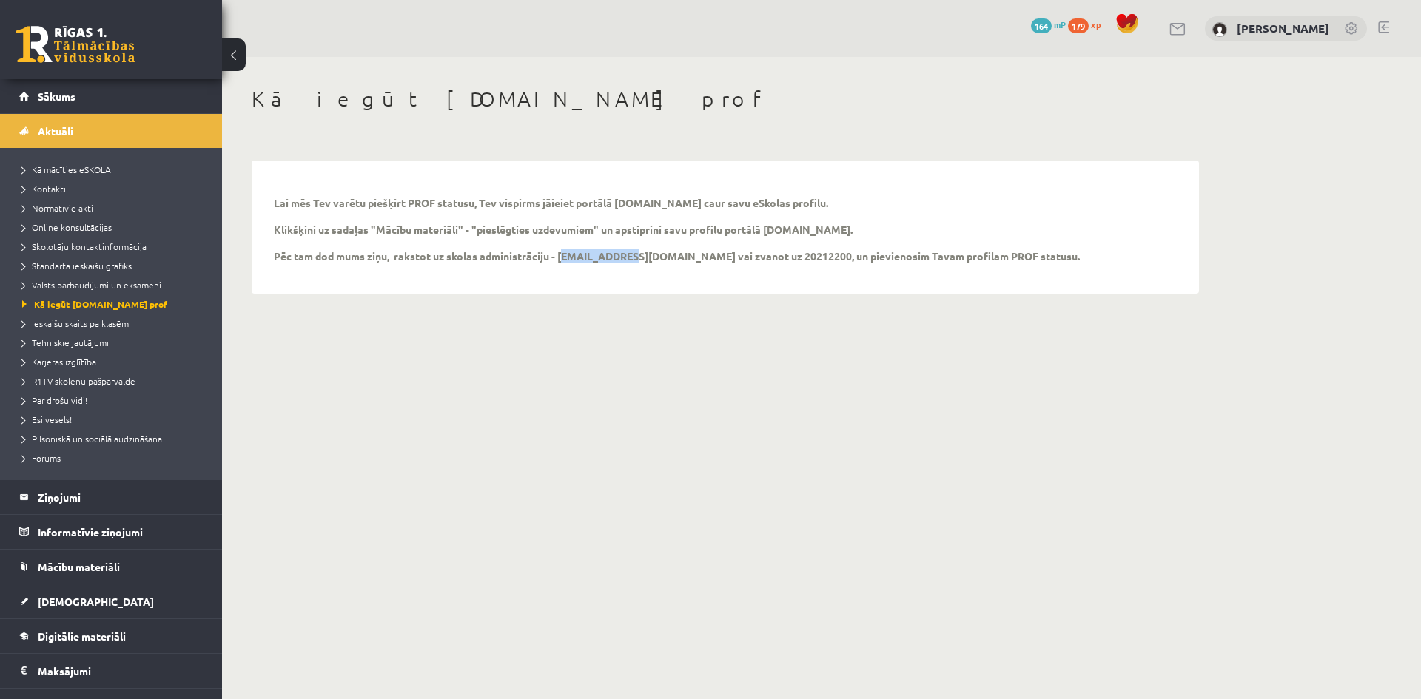
copy p "info@r1tv.lv"
click at [95, 564] on span "Mācību materiāli" at bounding box center [79, 566] width 82 height 13
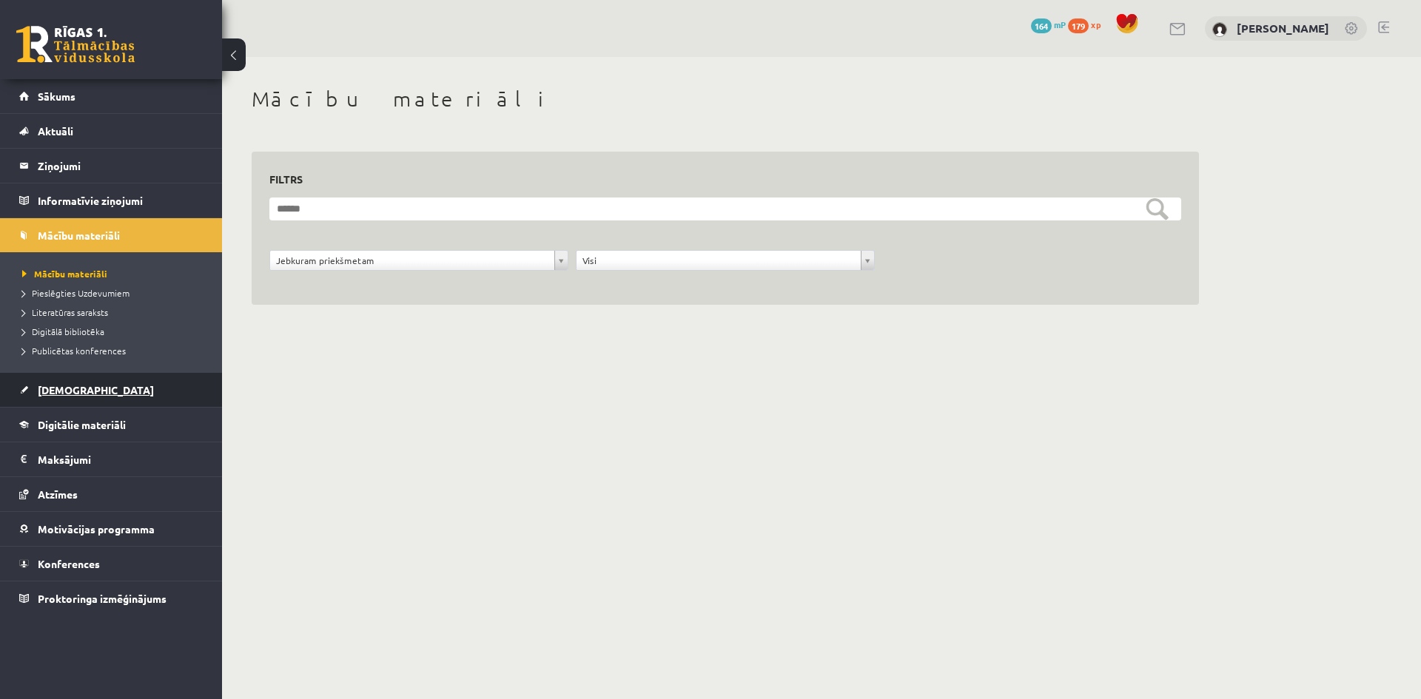
click at [66, 390] on span "[DEMOGRAPHIC_DATA]" at bounding box center [96, 389] width 116 height 13
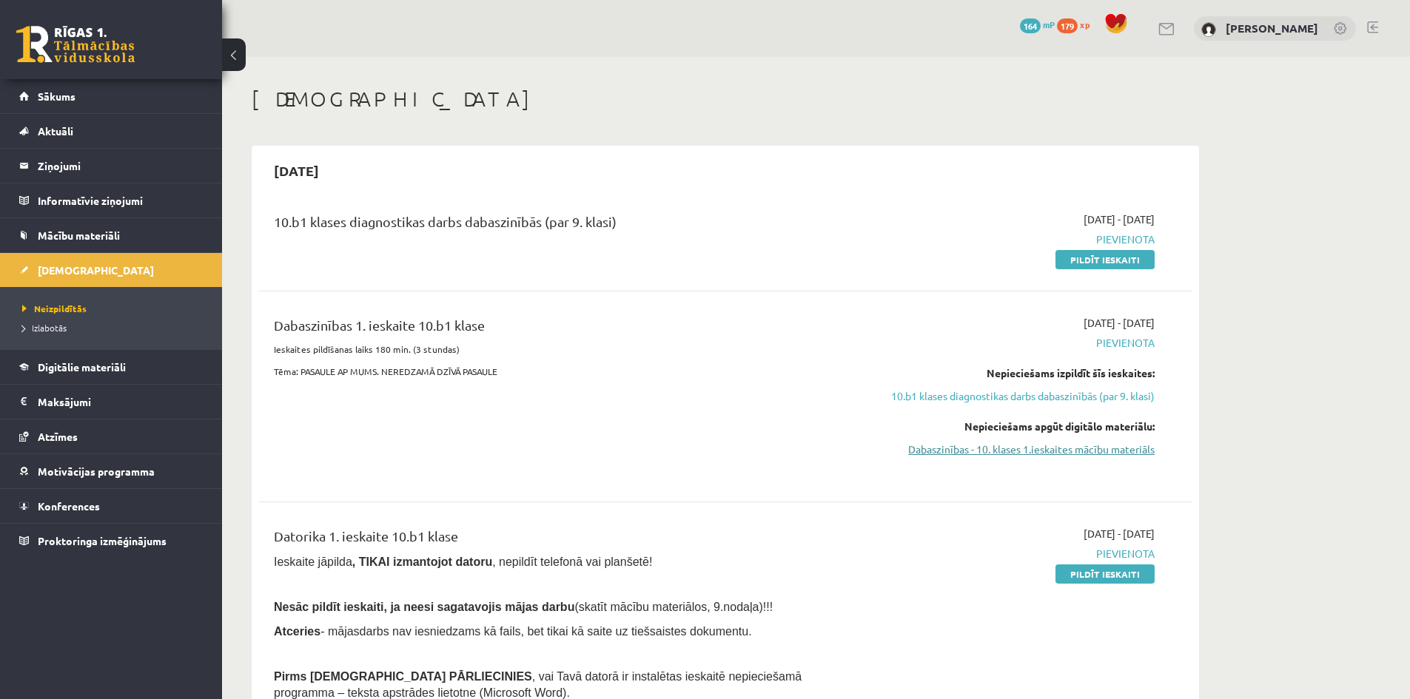
click at [1046, 446] on link "Dabaszinības - 10. klases 1.ieskaites mācību materiāls" at bounding box center [1015, 450] width 279 height 16
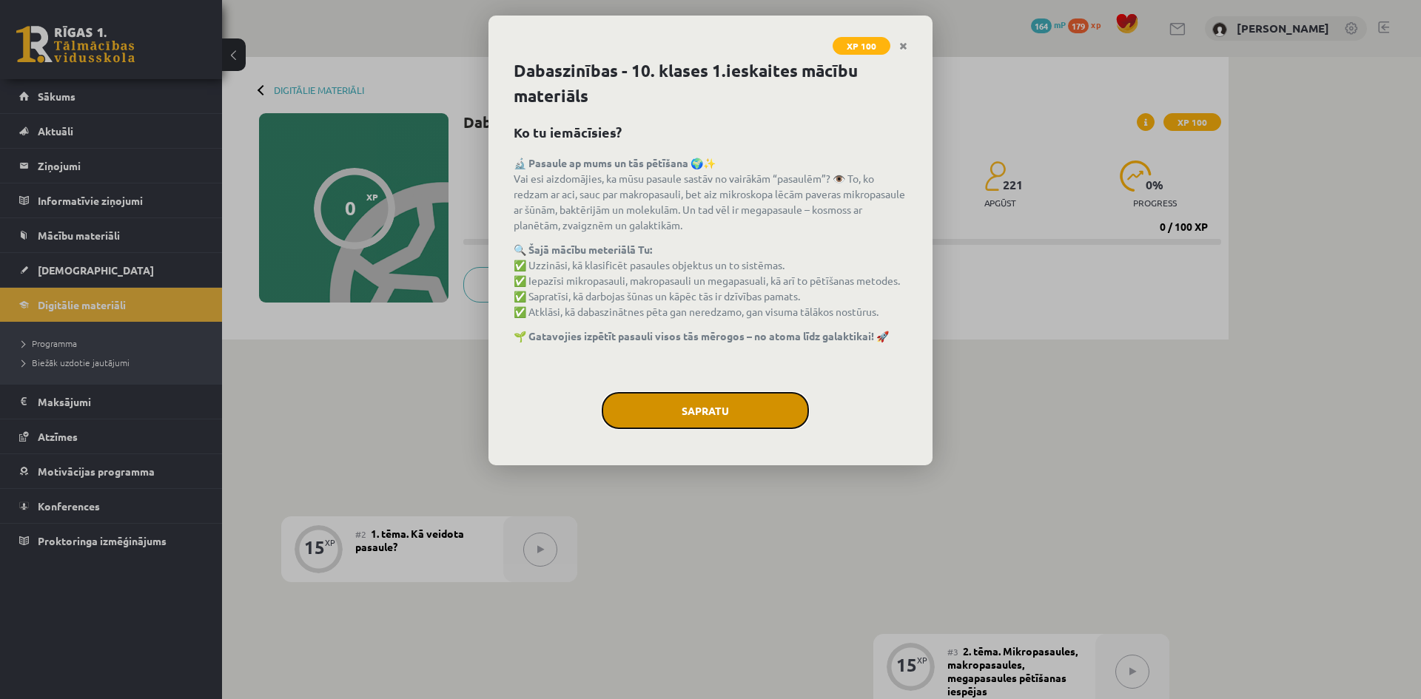
click at [772, 411] on button "Sapratu" at bounding box center [705, 410] width 207 height 37
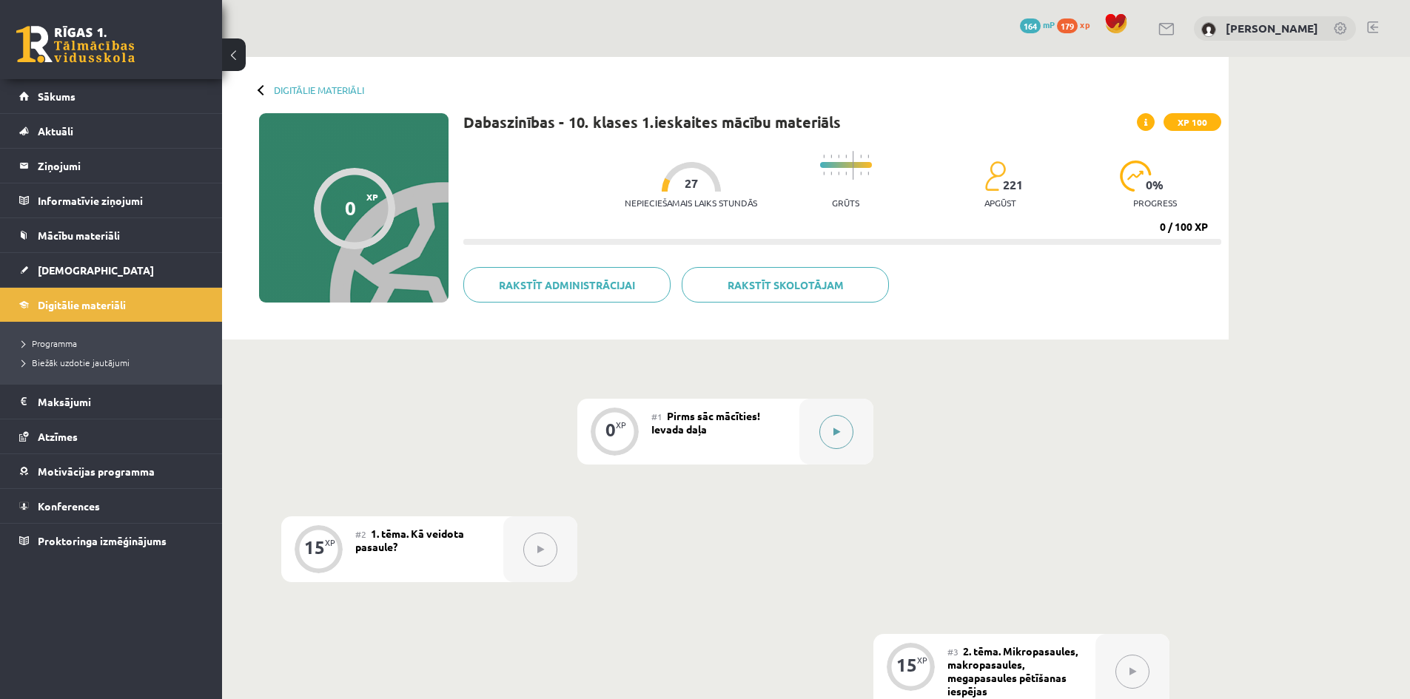
click at [839, 440] on button at bounding box center [836, 432] width 34 height 34
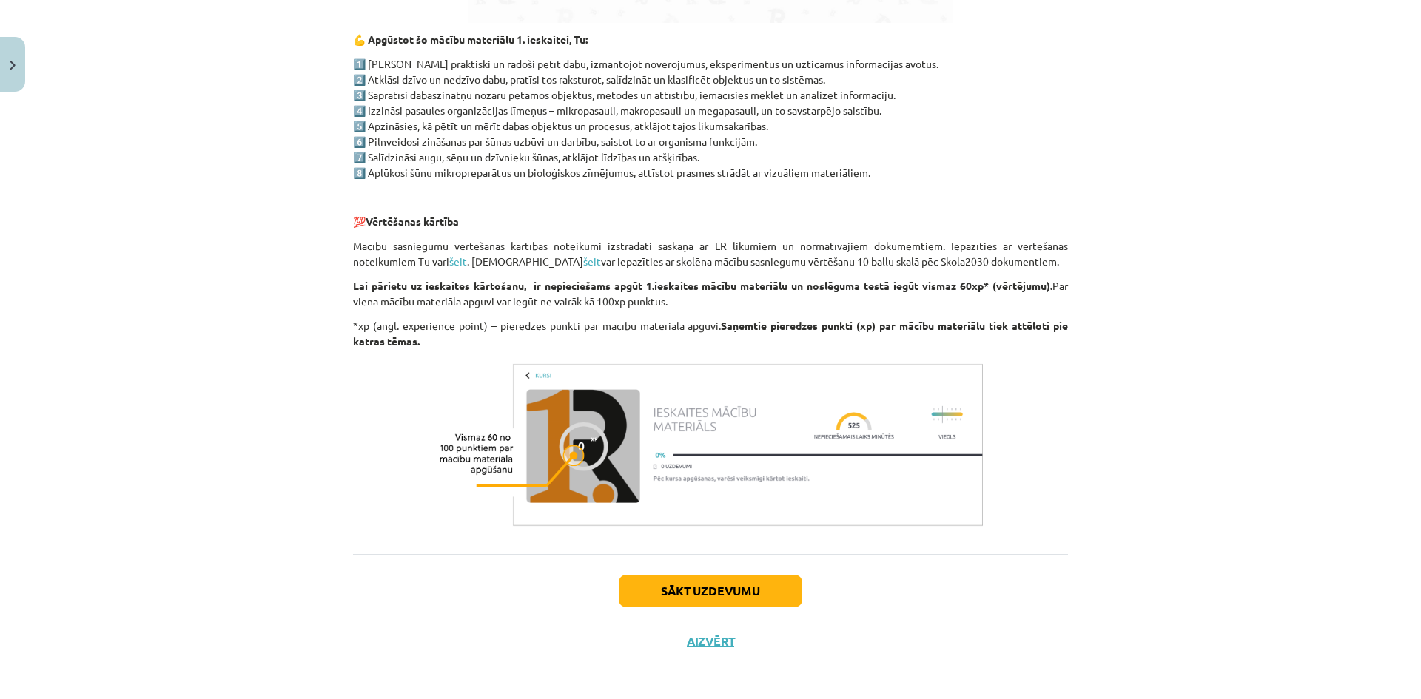
scroll to position [1010, 0]
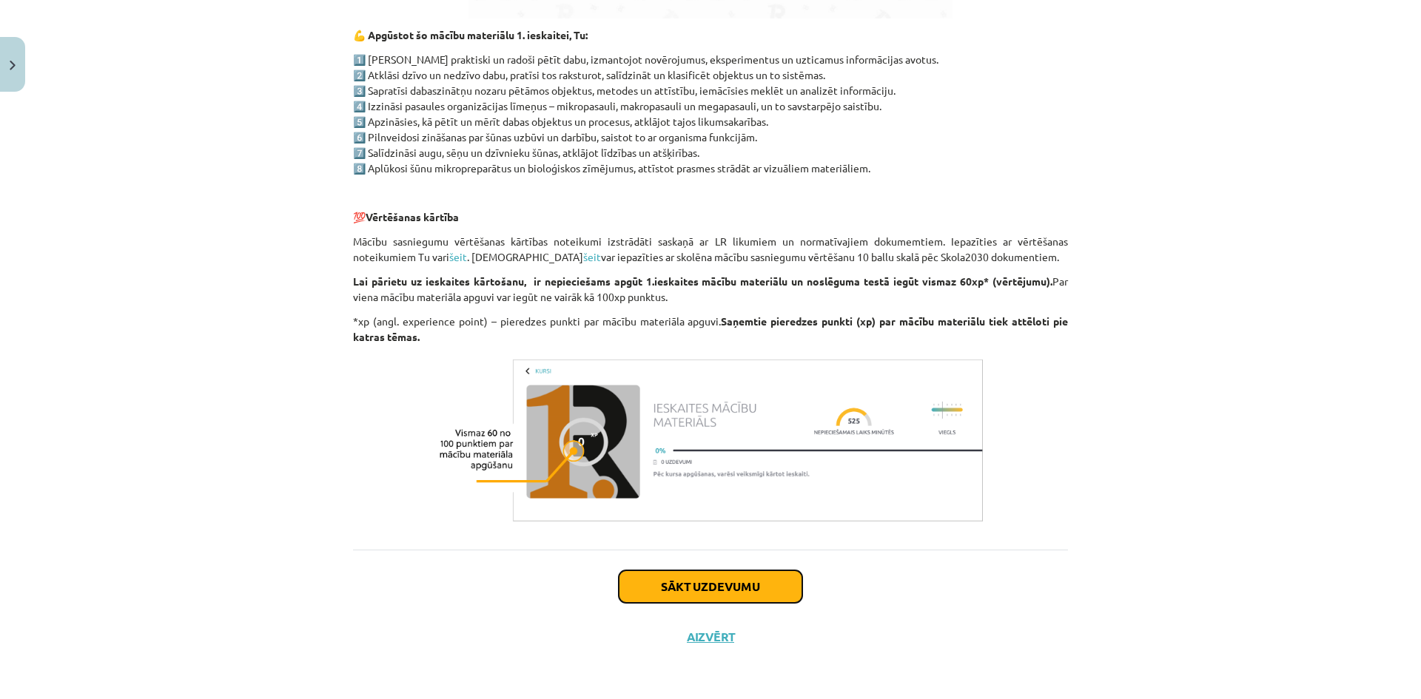
click at [705, 579] on button "Sākt uzdevumu" at bounding box center [711, 587] width 184 height 33
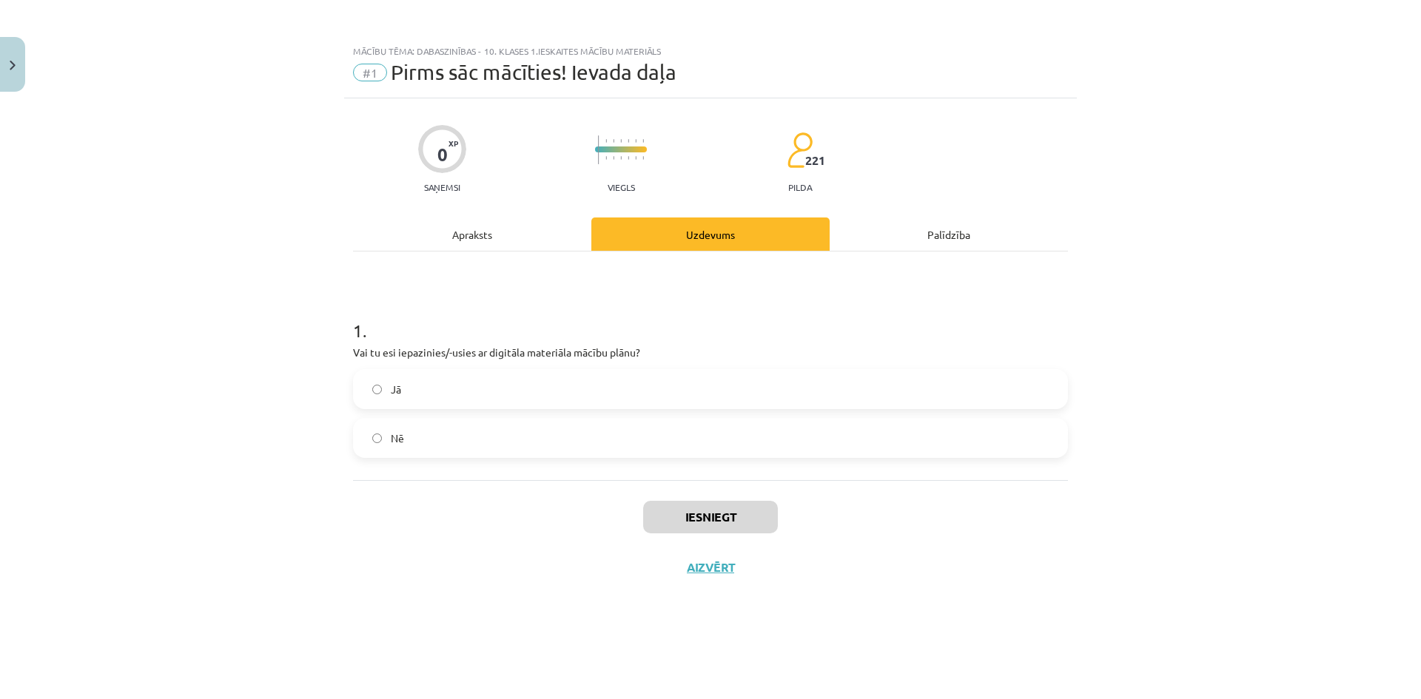
scroll to position [0, 0]
click at [423, 392] on label "Jā" at bounding box center [710, 389] width 712 height 37
click at [729, 516] on button "Iesniegt" at bounding box center [710, 517] width 135 height 33
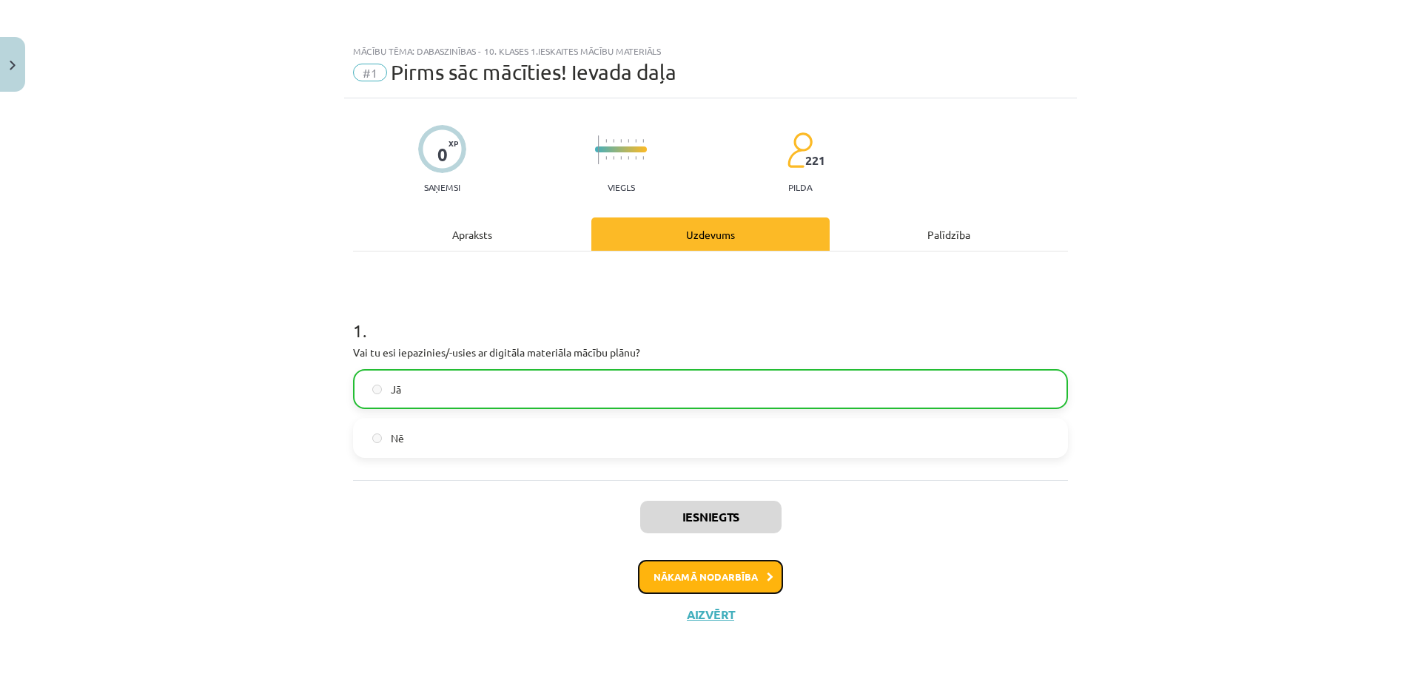
click at [740, 576] on button "Nākamā nodarbība" at bounding box center [710, 577] width 145 height 34
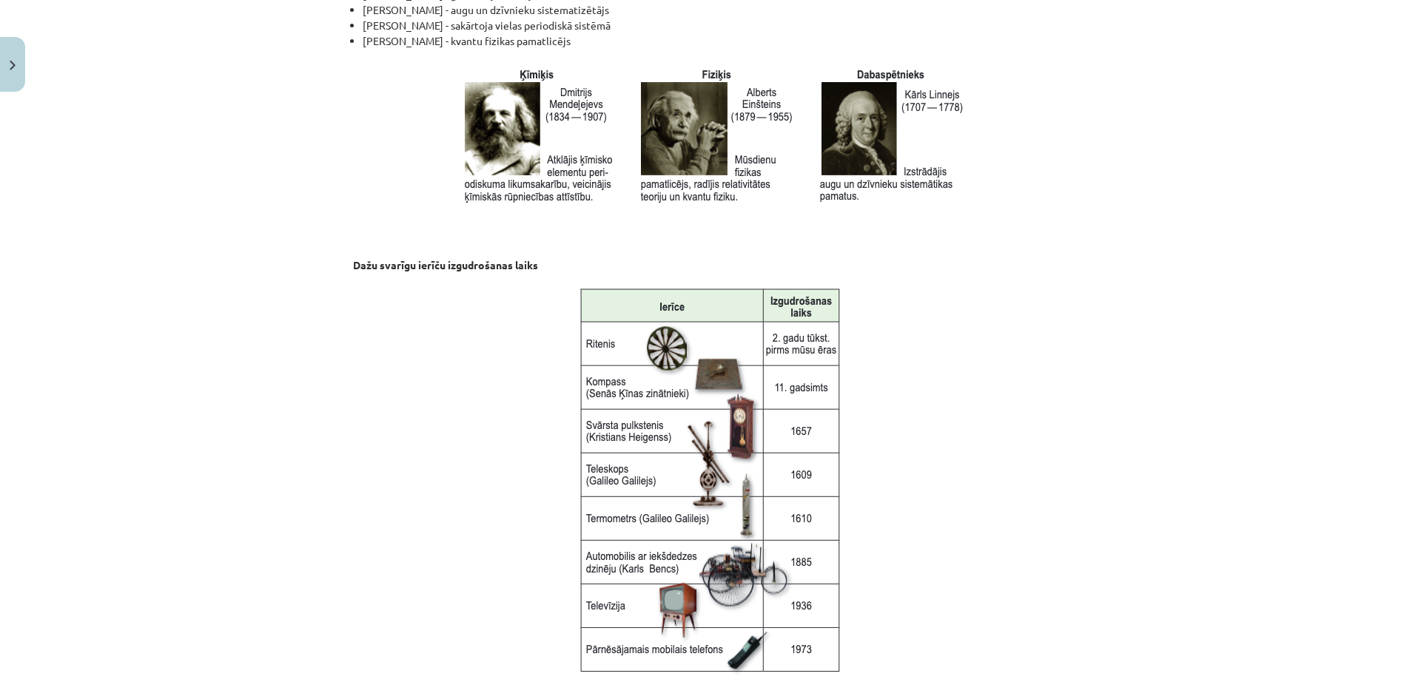
scroll to position [1702, 0]
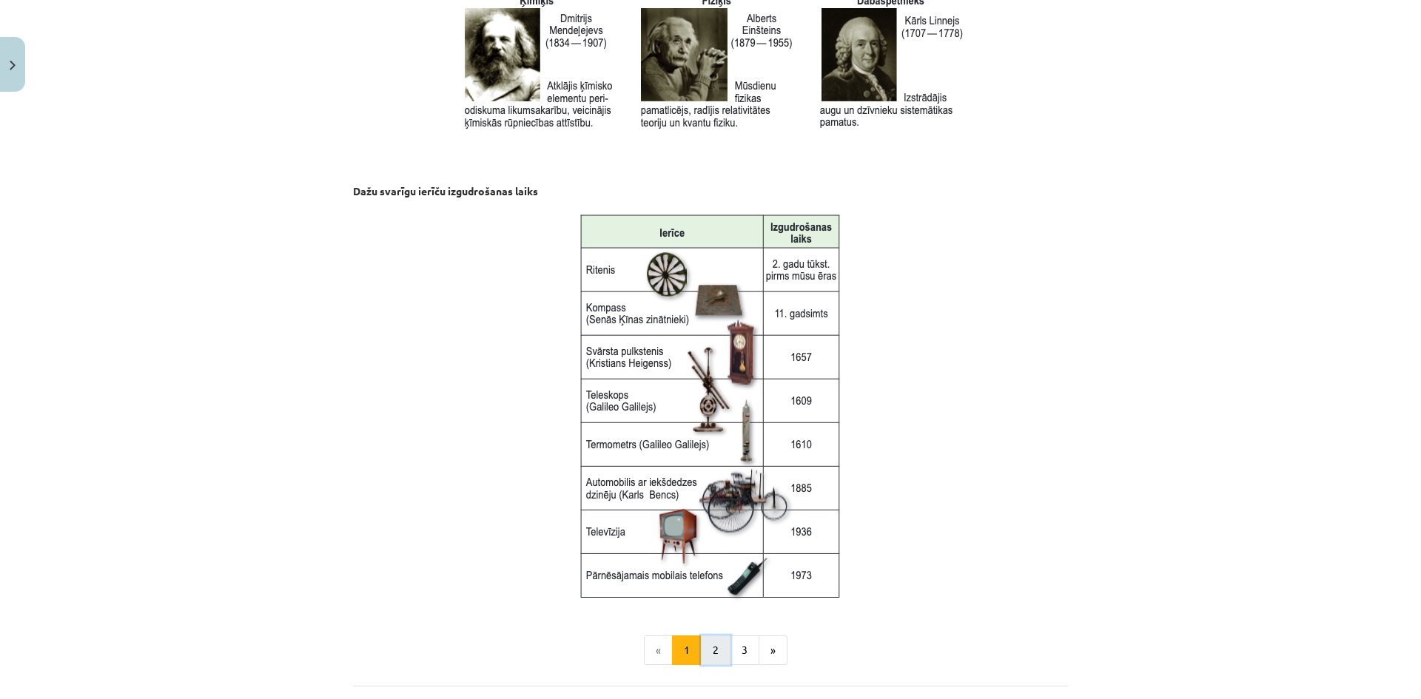
click at [712, 653] on button "2" at bounding box center [716, 651] width 30 height 30
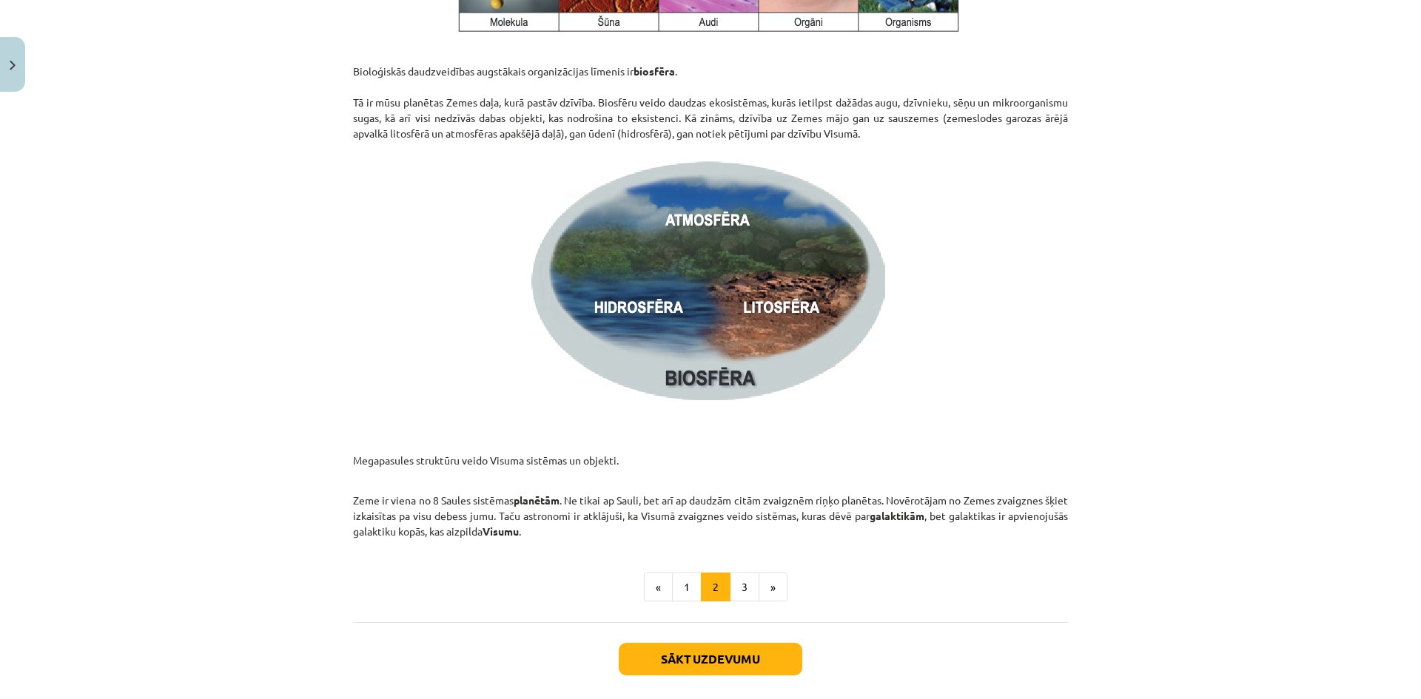
scroll to position [2041, 0]
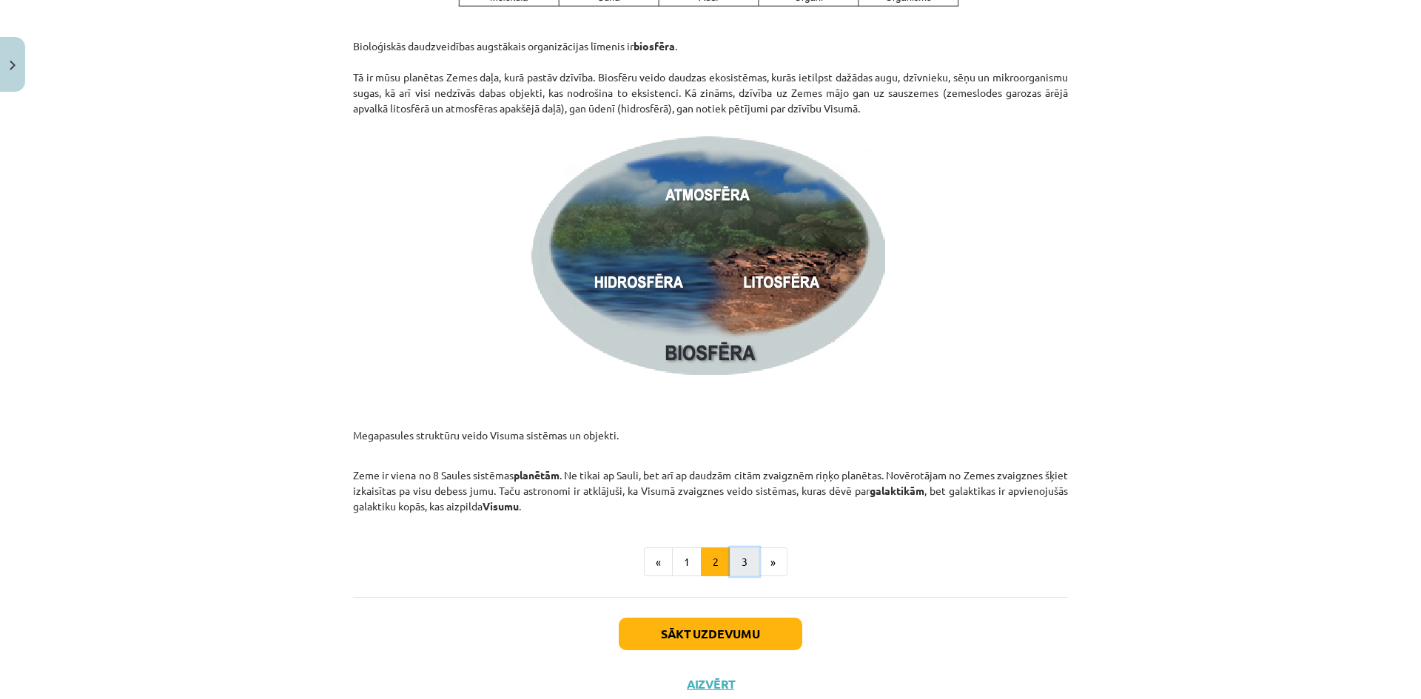
click at [742, 557] on button "3" at bounding box center [745, 563] width 30 height 30
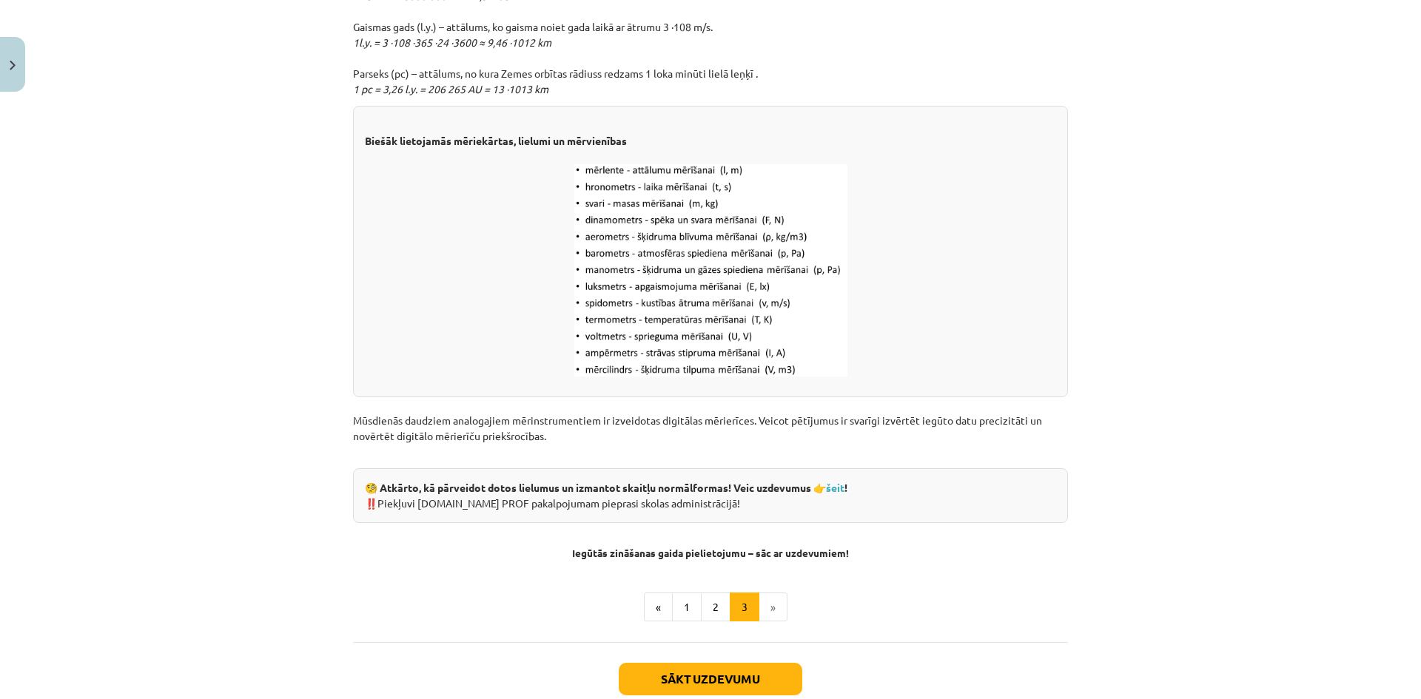
scroll to position [1776, 0]
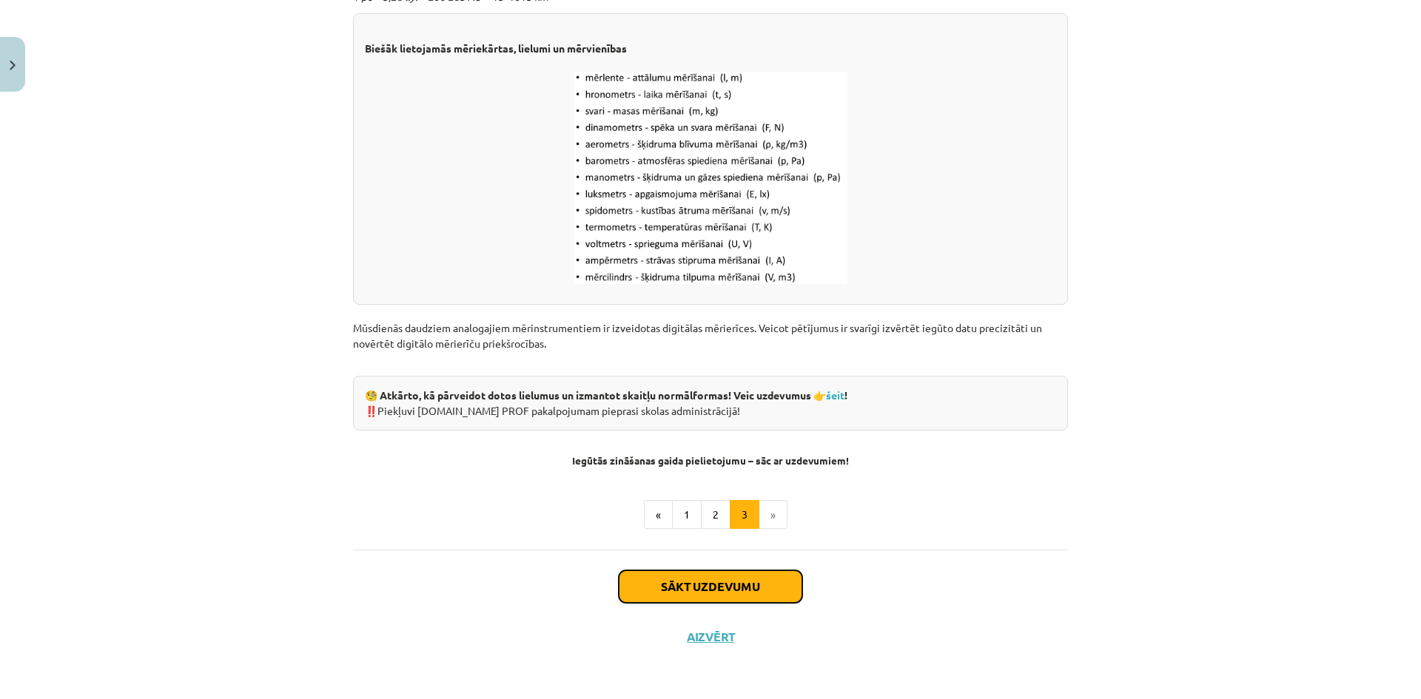
click at [757, 585] on button "Sākt uzdevumu" at bounding box center [711, 587] width 184 height 33
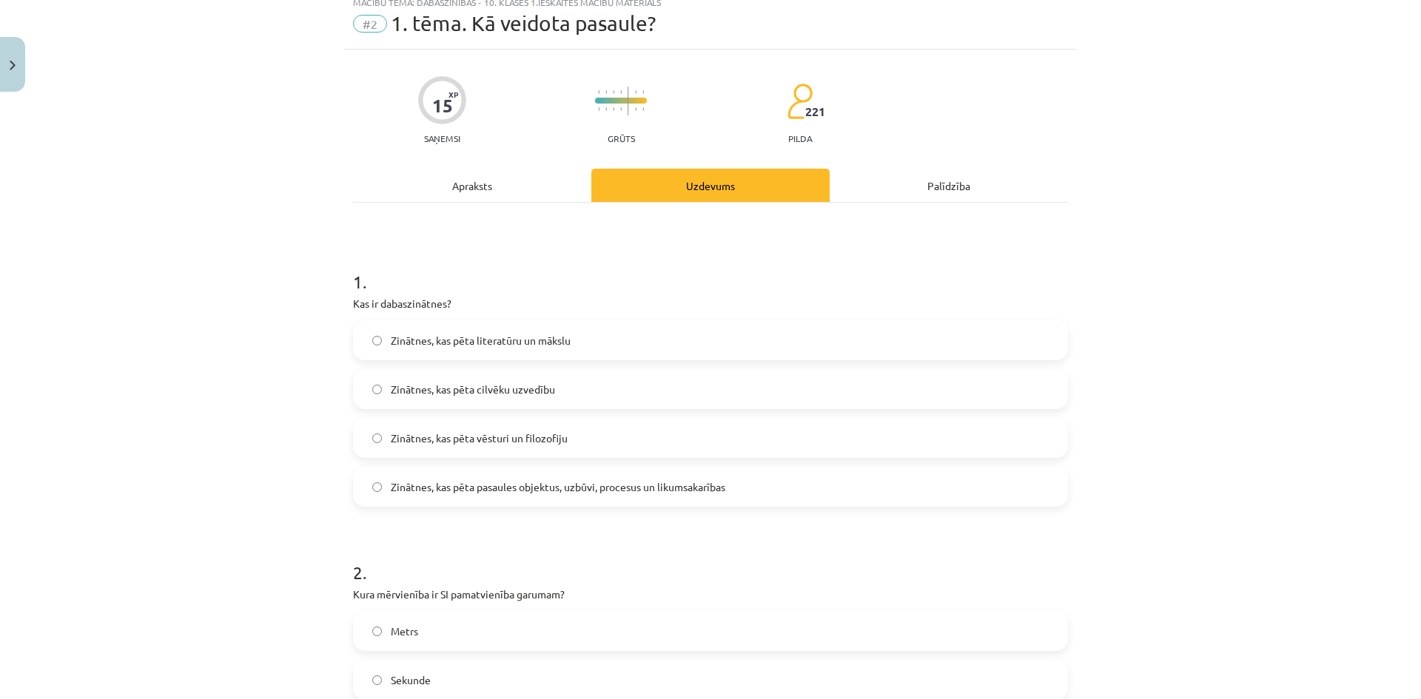
scroll to position [37, 0]
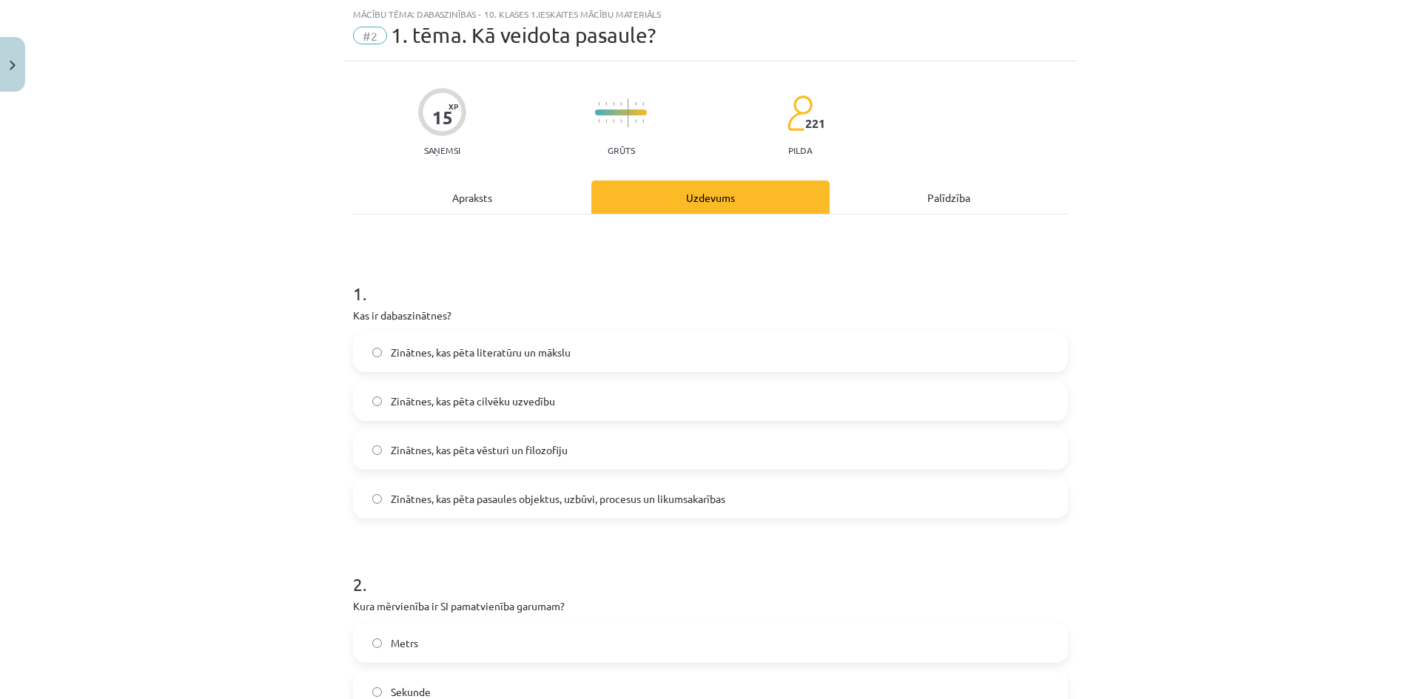
click at [590, 503] on span "Zinātnes, kas pēta pasaules objektus, uzbūvi, procesus un likumsakarības" at bounding box center [558, 499] width 335 height 16
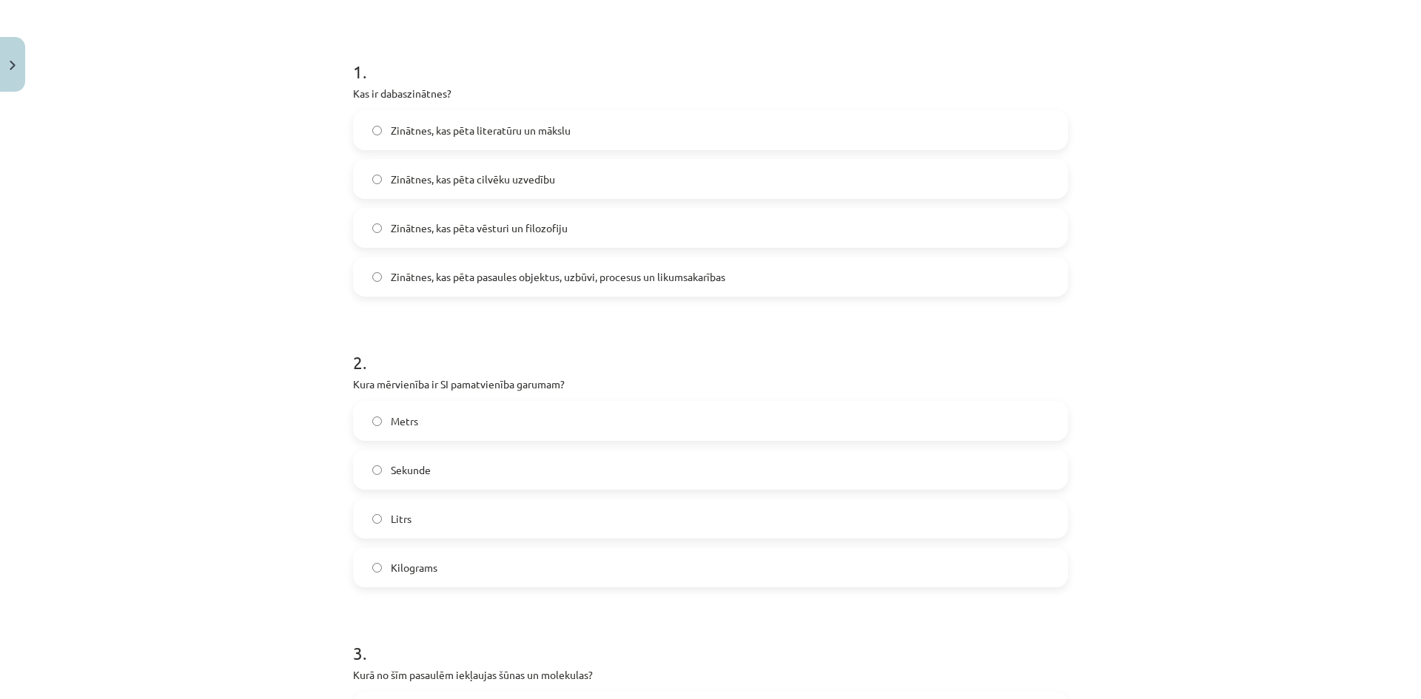
scroll to position [333, 0]
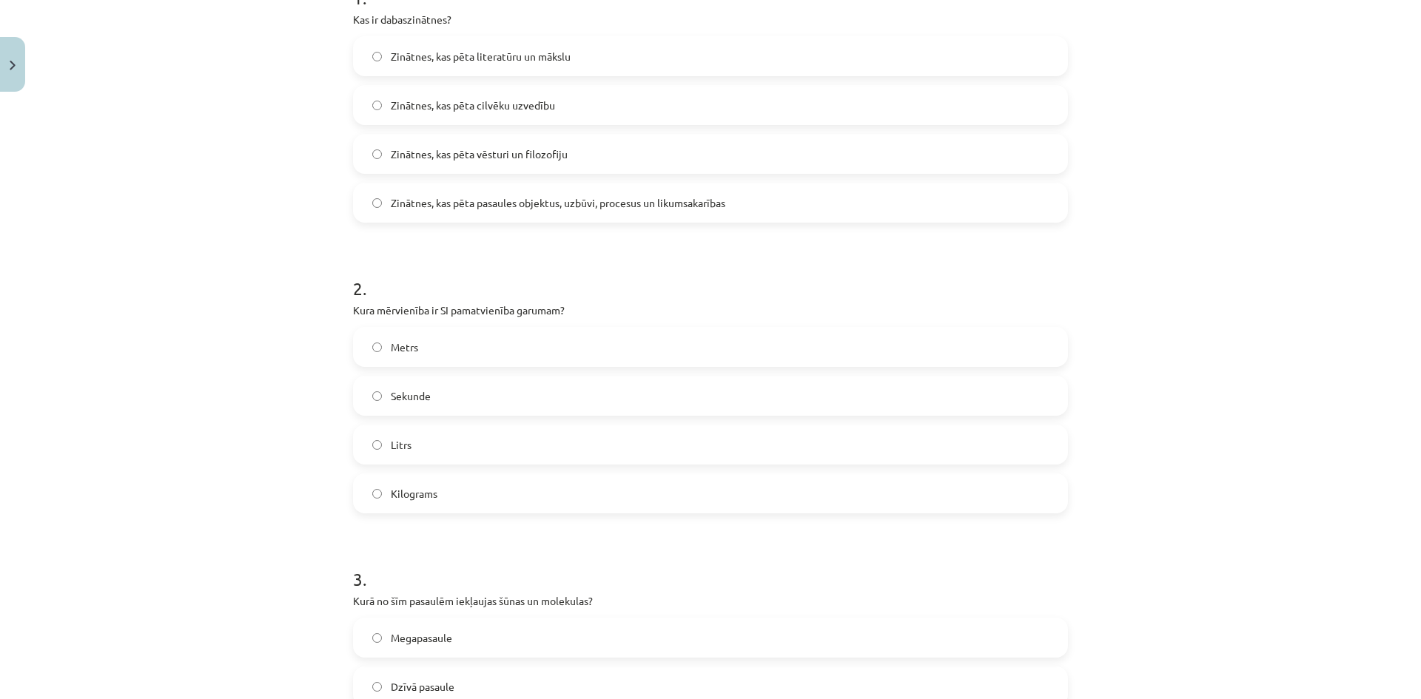
click at [445, 349] on label "Metrs" at bounding box center [710, 347] width 712 height 37
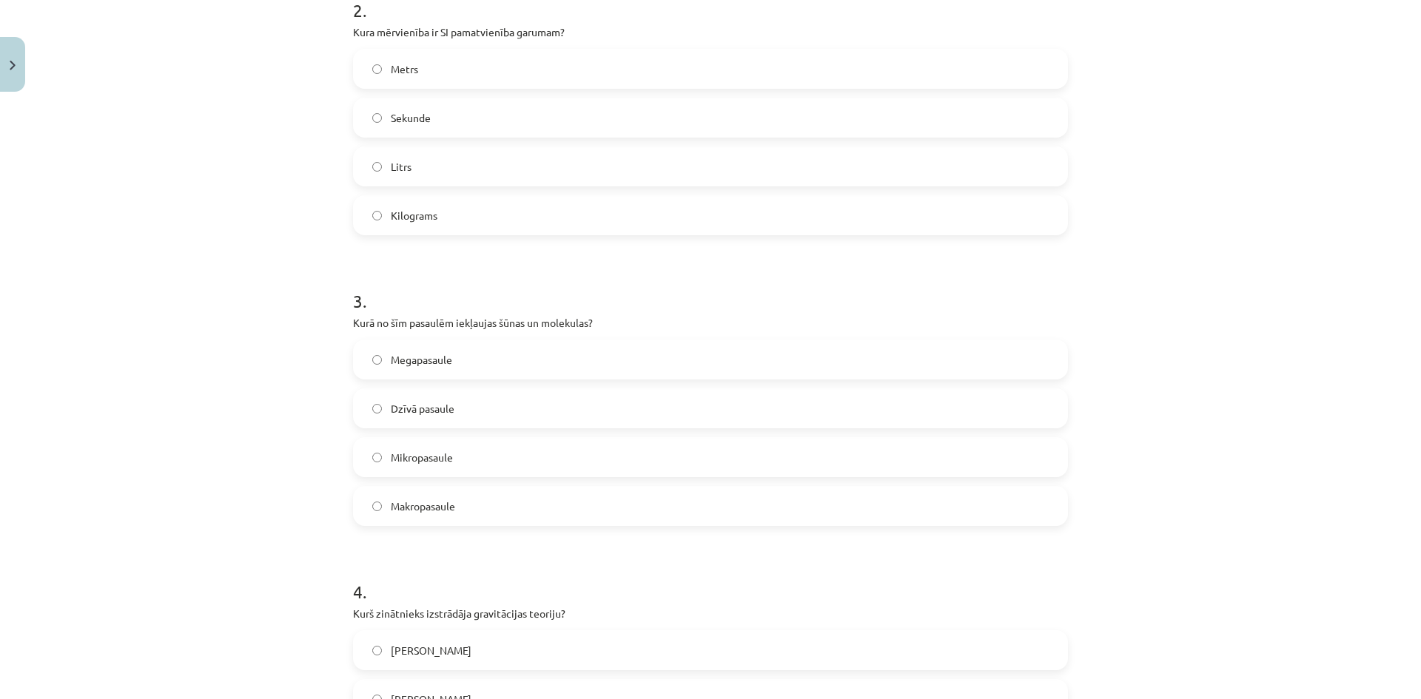
scroll to position [629, 0]
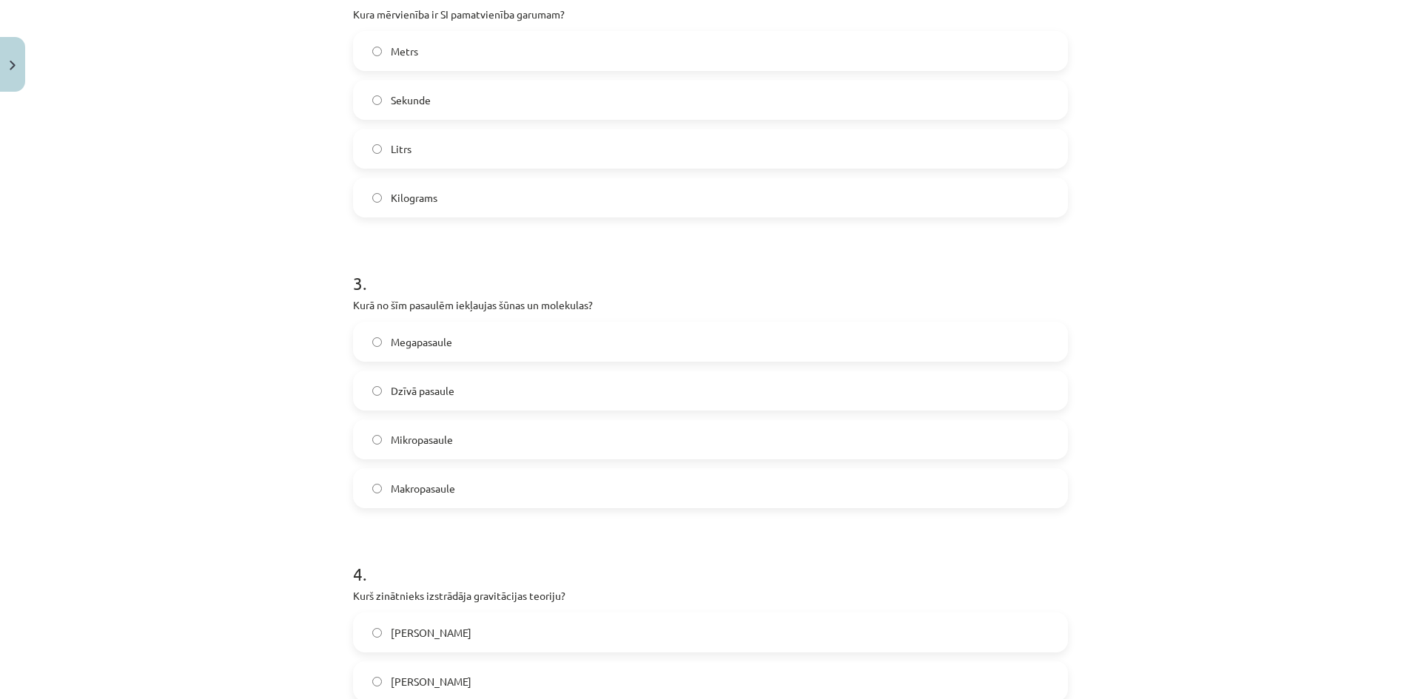
click at [486, 437] on label "Mikropasaule" at bounding box center [710, 439] width 712 height 37
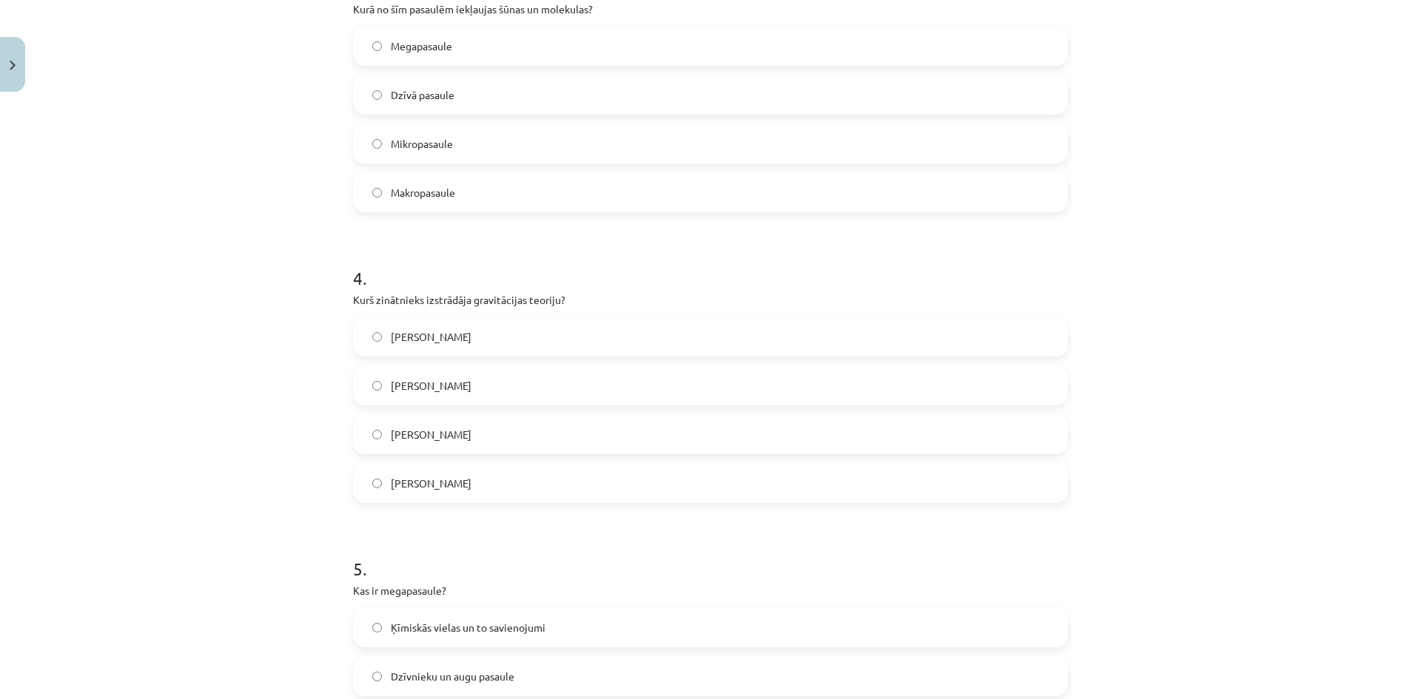
click at [496, 391] on label "Īzaks Ņūtons" at bounding box center [710, 385] width 712 height 37
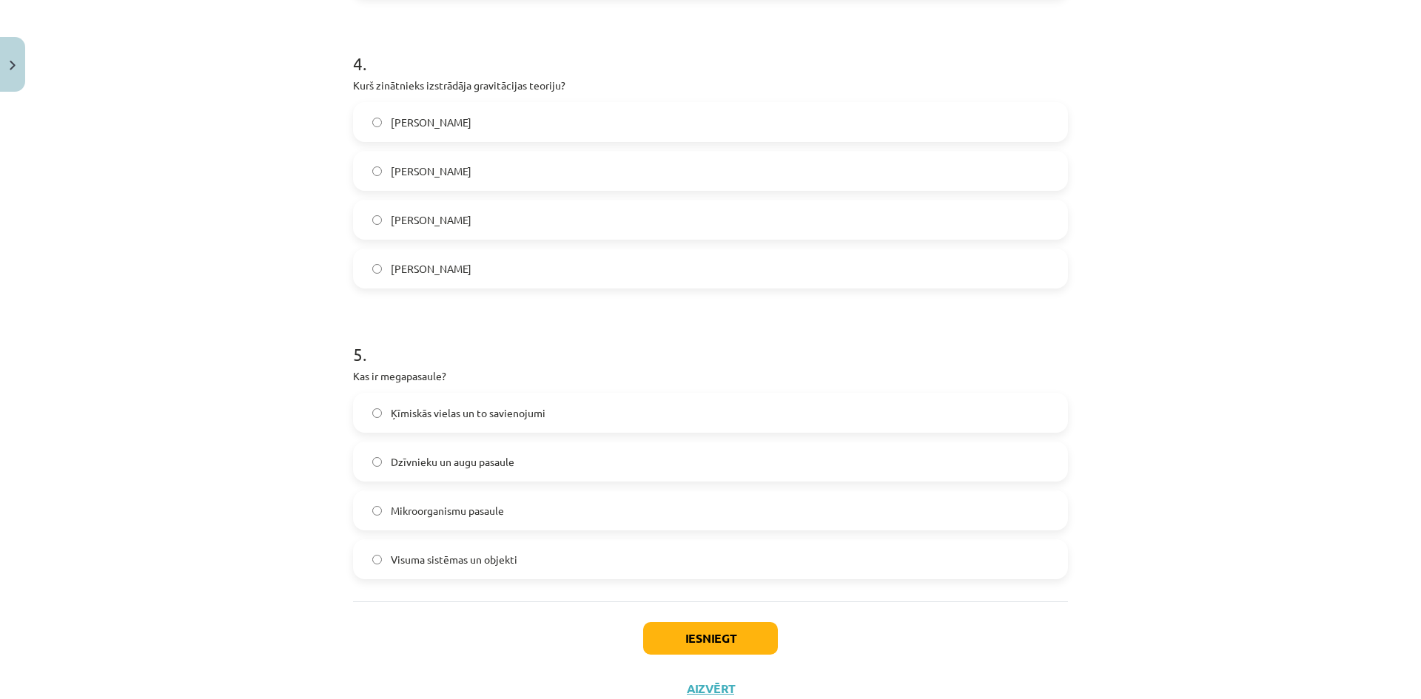
scroll to position [1147, 0]
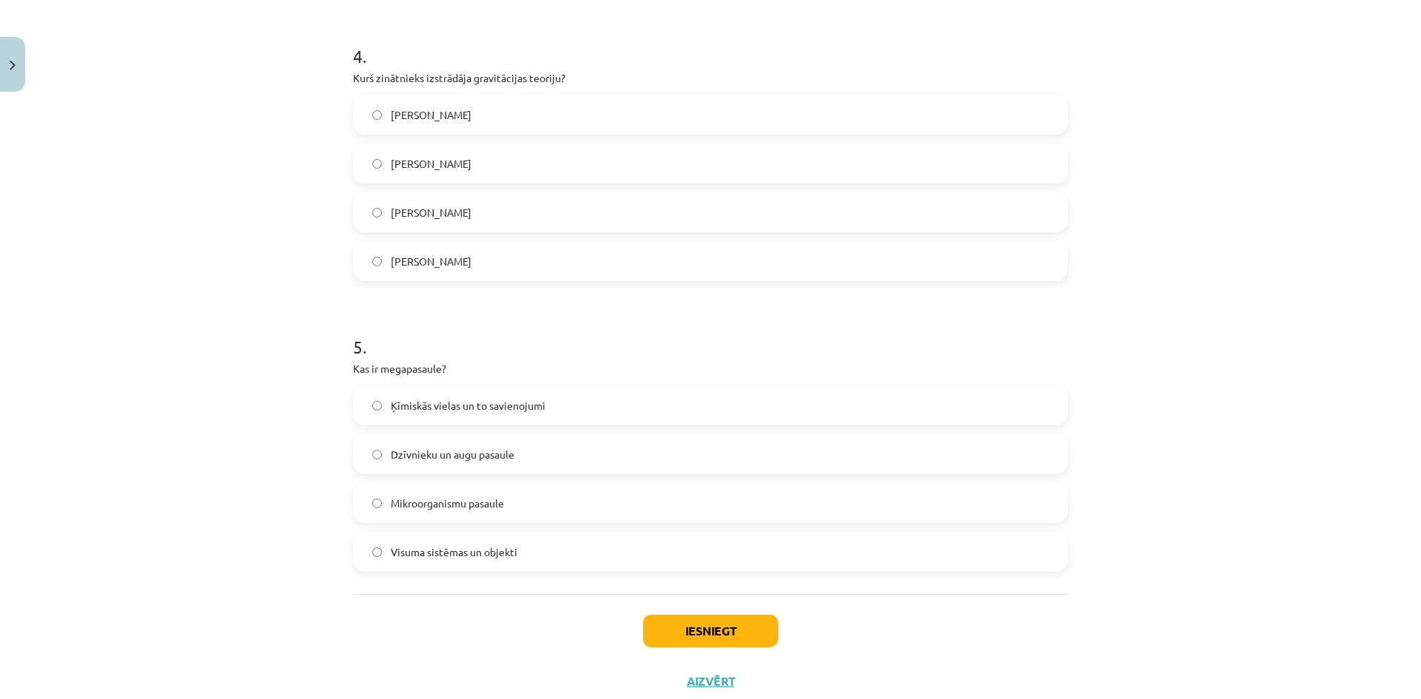
click at [543, 554] on label "Visuma sistēmas un objekti" at bounding box center [710, 552] width 712 height 37
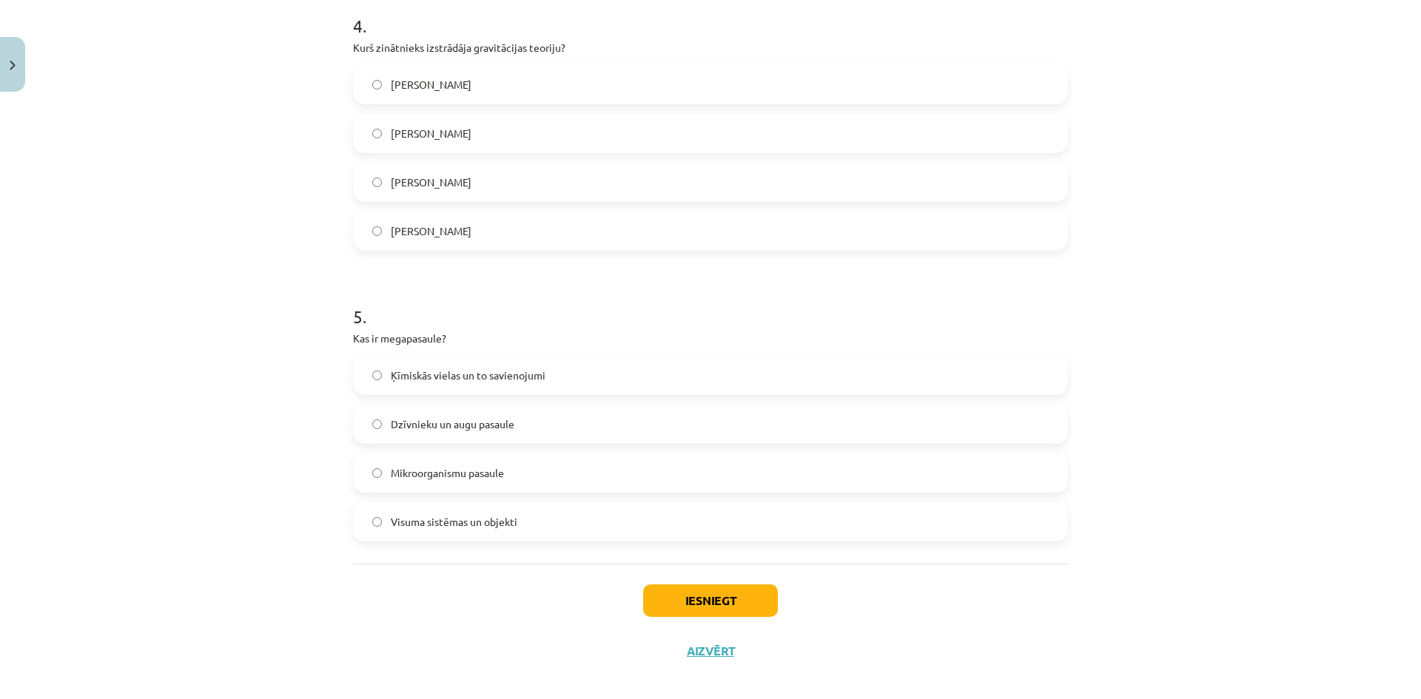
scroll to position [1192, 0]
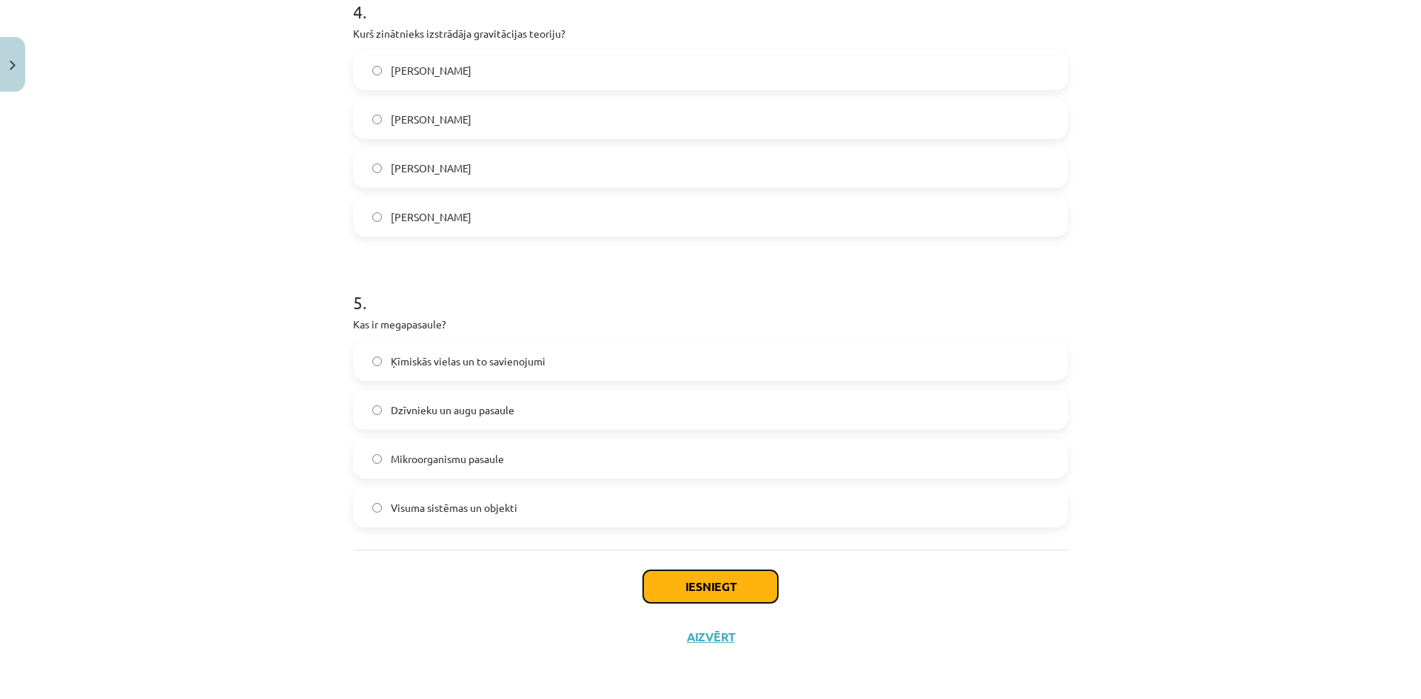
click at [708, 586] on button "Iesniegt" at bounding box center [710, 587] width 135 height 33
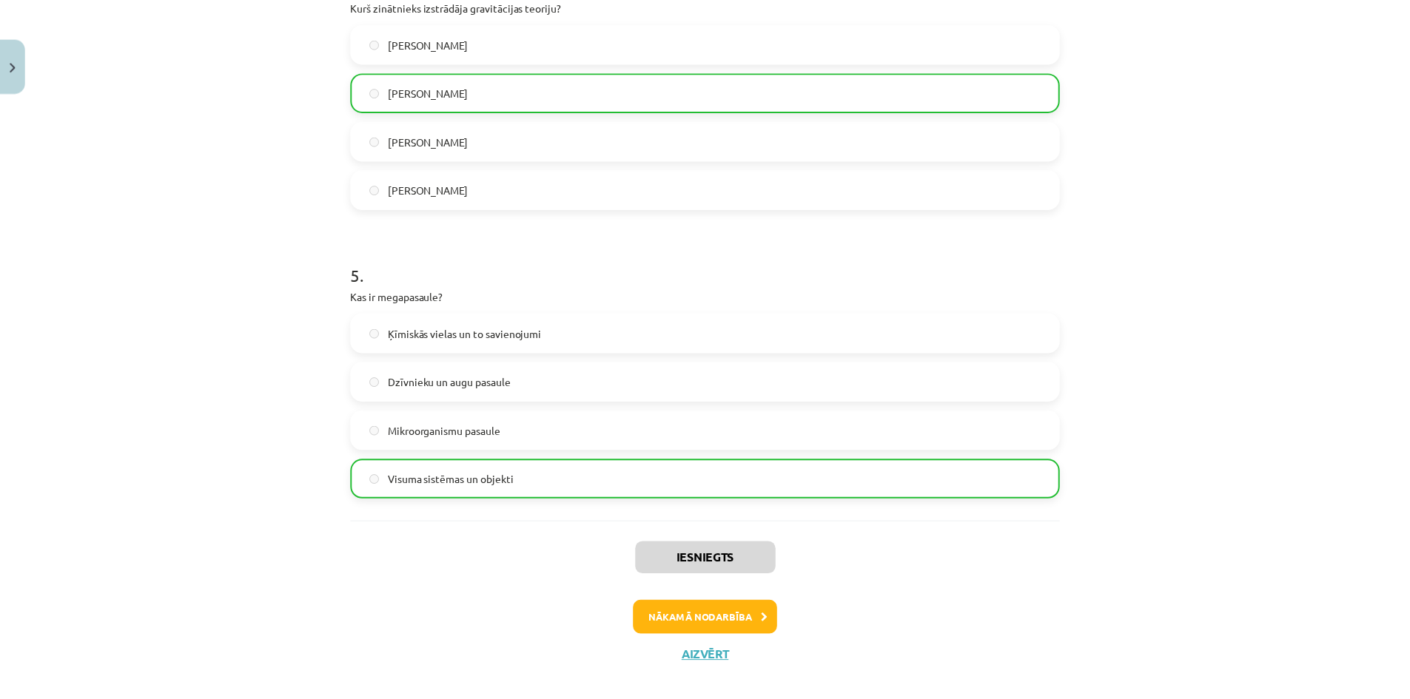
scroll to position [1239, 0]
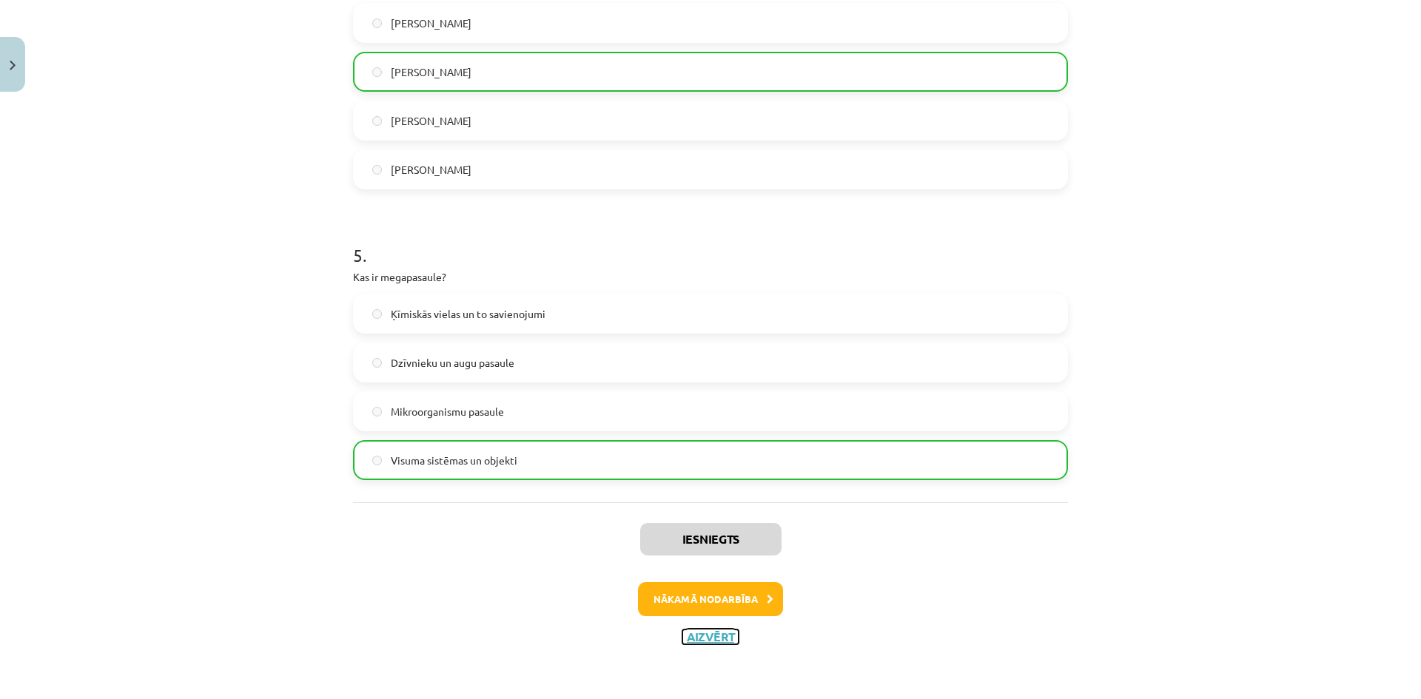
click at [702, 639] on button "Aizvērt" at bounding box center [710, 637] width 56 height 15
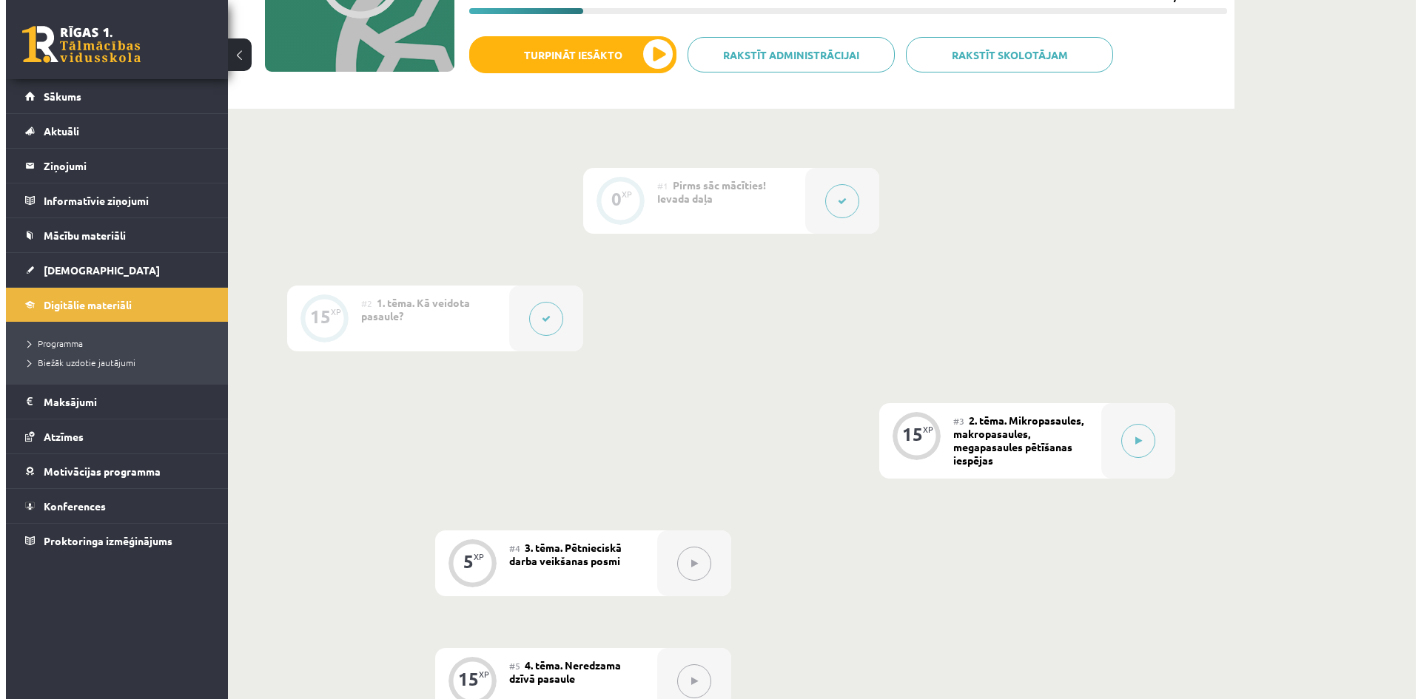
scroll to position [0, 0]
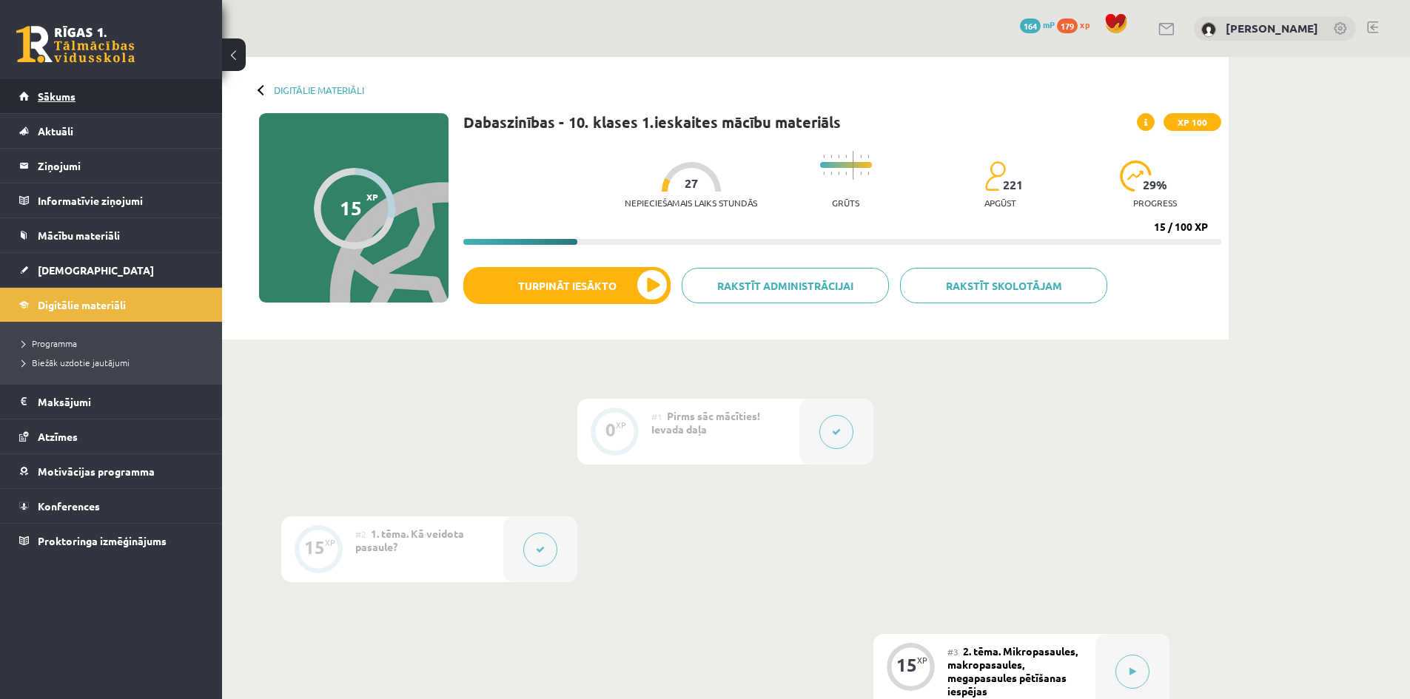
click at [62, 101] on span "Sākums" at bounding box center [57, 96] width 38 height 13
